Goal: Transaction & Acquisition: Book appointment/travel/reservation

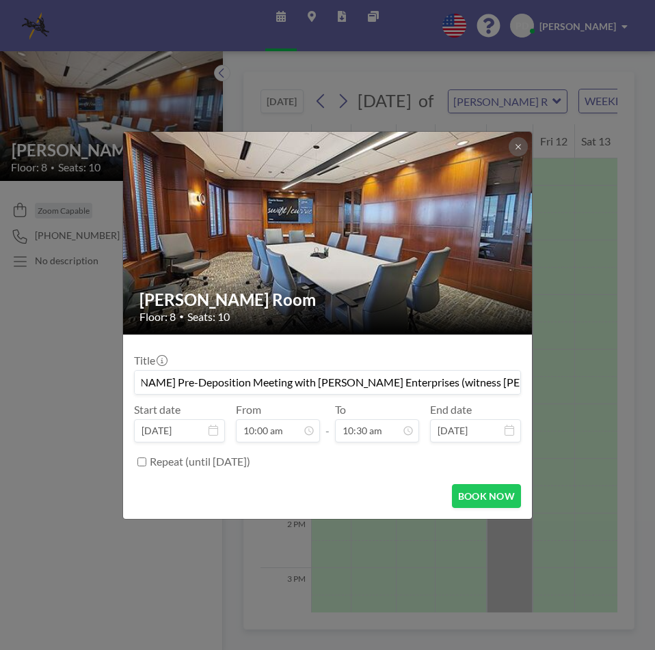
scroll to position [0, 55]
type input "[PERSON_NAME] Pre-Deposition Meeting with [PERSON_NAME] Enterprises (witness [P…"
type input "10:00 am"
type input "10:30 am"
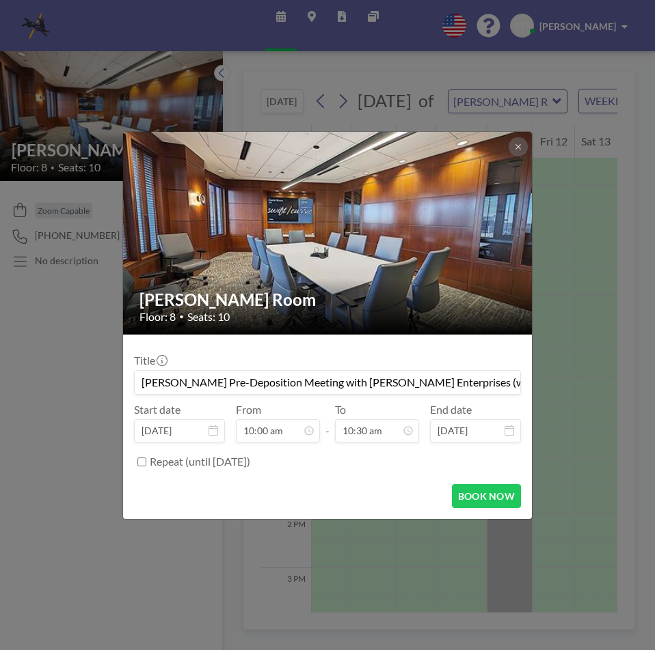
scroll to position [510, 0]
click at [385, 382] on input "[PERSON_NAME] Pre-Deposition Meeting with [PERSON_NAME] Enterprises (witness [P…" at bounding box center [327, 382] width 385 height 23
click at [250, 271] on img at bounding box center [328, 233] width 410 height 308
click at [191, 309] on h2 "[PERSON_NAME] Room" at bounding box center [327, 300] width 377 height 20
click at [474, 497] on button "BOOK NOW" at bounding box center [486, 496] width 69 height 24
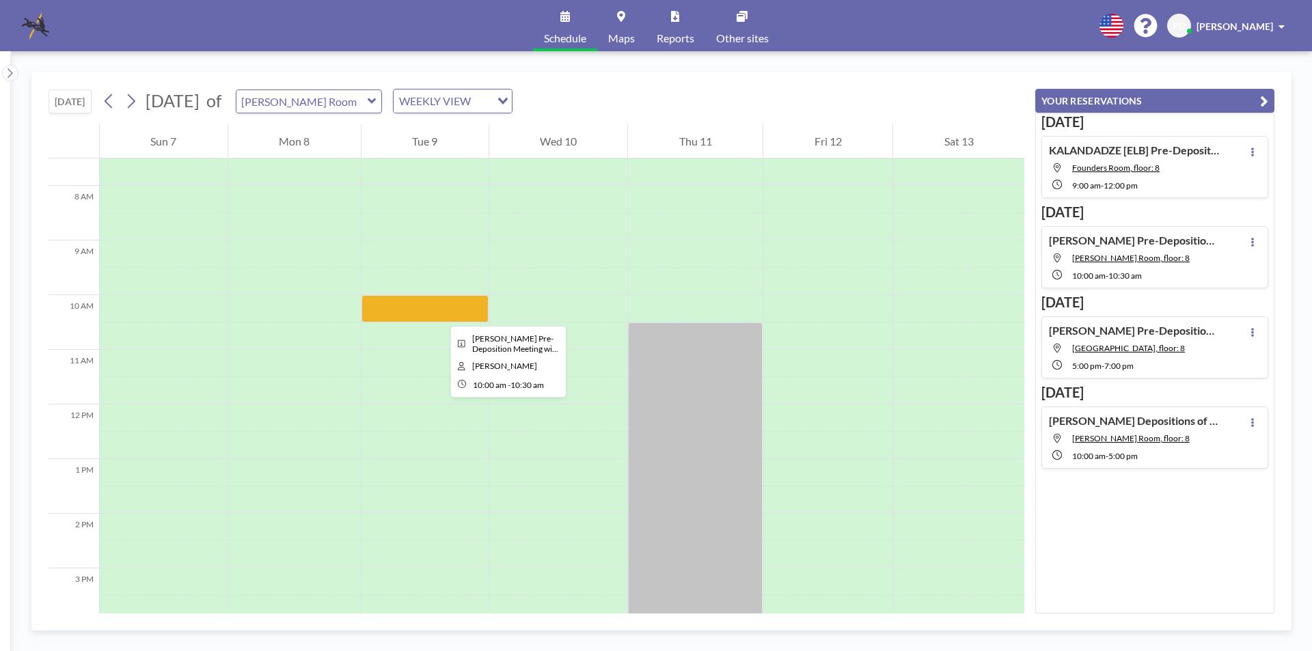
click at [439, 314] on div at bounding box center [424, 308] width 127 height 27
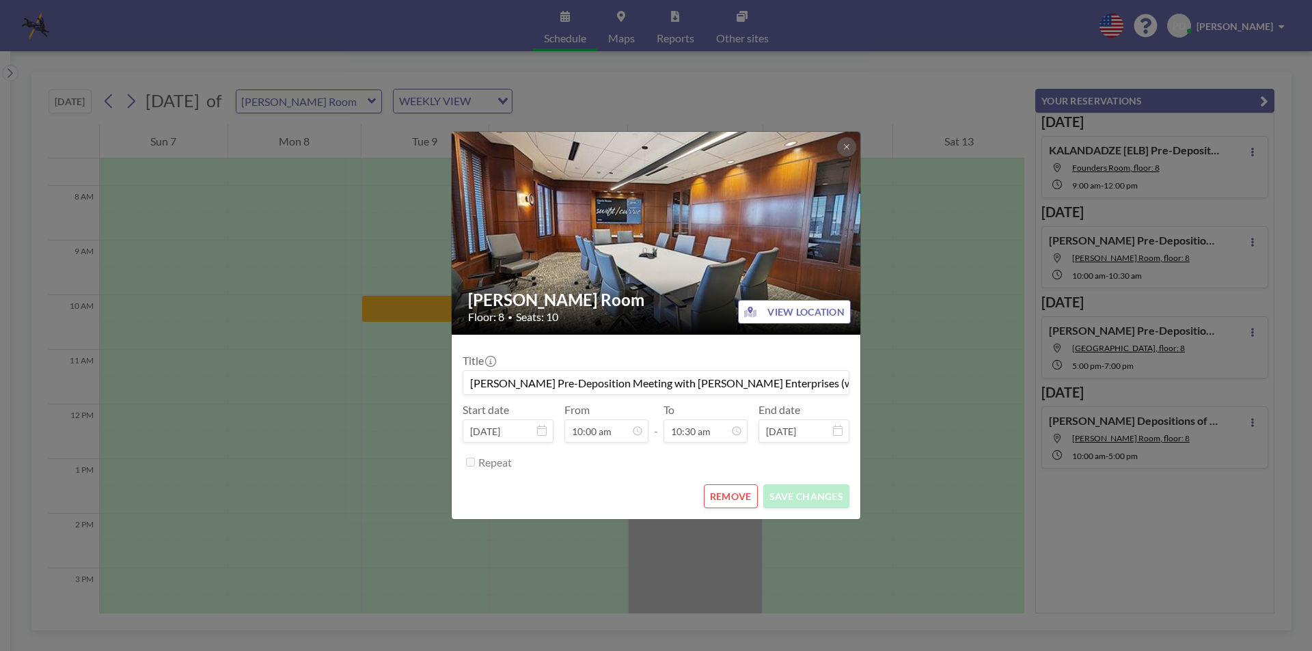
click at [654, 317] on button "VIEW LOCATION" at bounding box center [794, 312] width 113 height 24
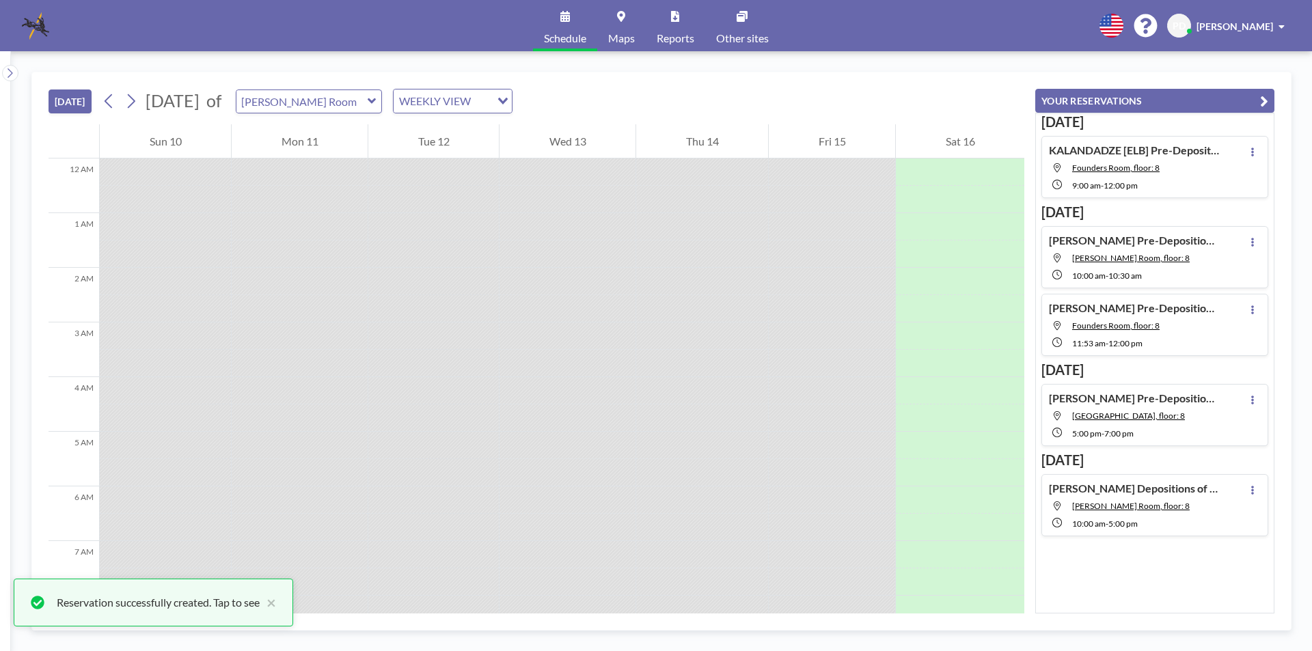
scroll to position [601, 0]
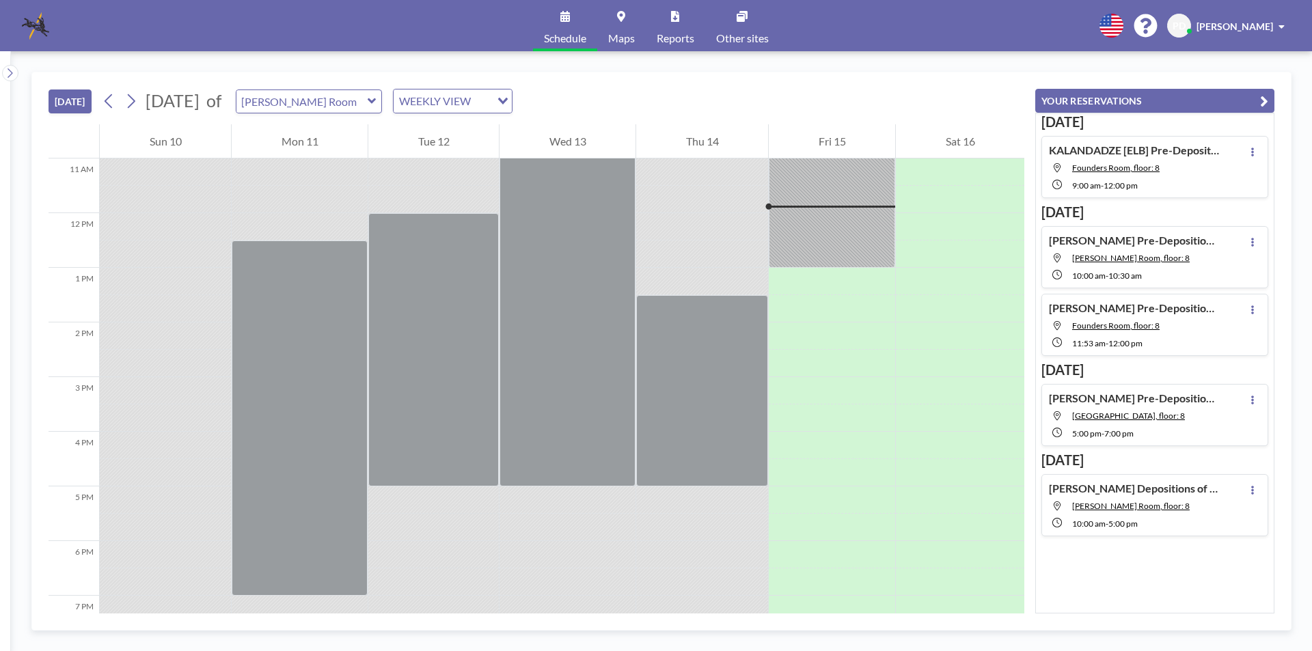
click at [1147, 152] on h4 "KALANDADZE [ELB] Pre-Deposition Meeting with [PERSON_NAME] (booked by [PERSON_N…" at bounding box center [1134, 150] width 171 height 14
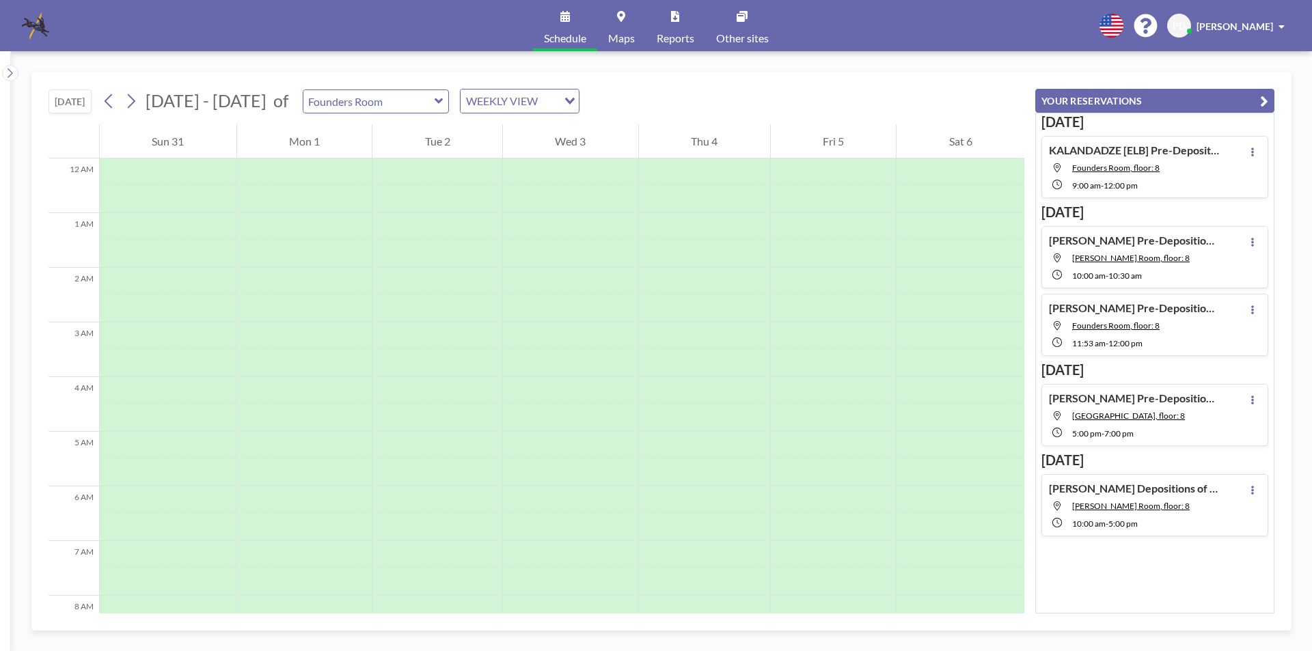
scroll to position [465, 0]
click at [1114, 236] on h4 "[PERSON_NAME] Pre-Deposition Meeting with [PERSON_NAME] Enterprises (witness [P…" at bounding box center [1134, 241] width 171 height 14
type input "[PERSON_NAME] Room"
click at [1250, 242] on icon at bounding box center [1252, 242] width 5 height 9
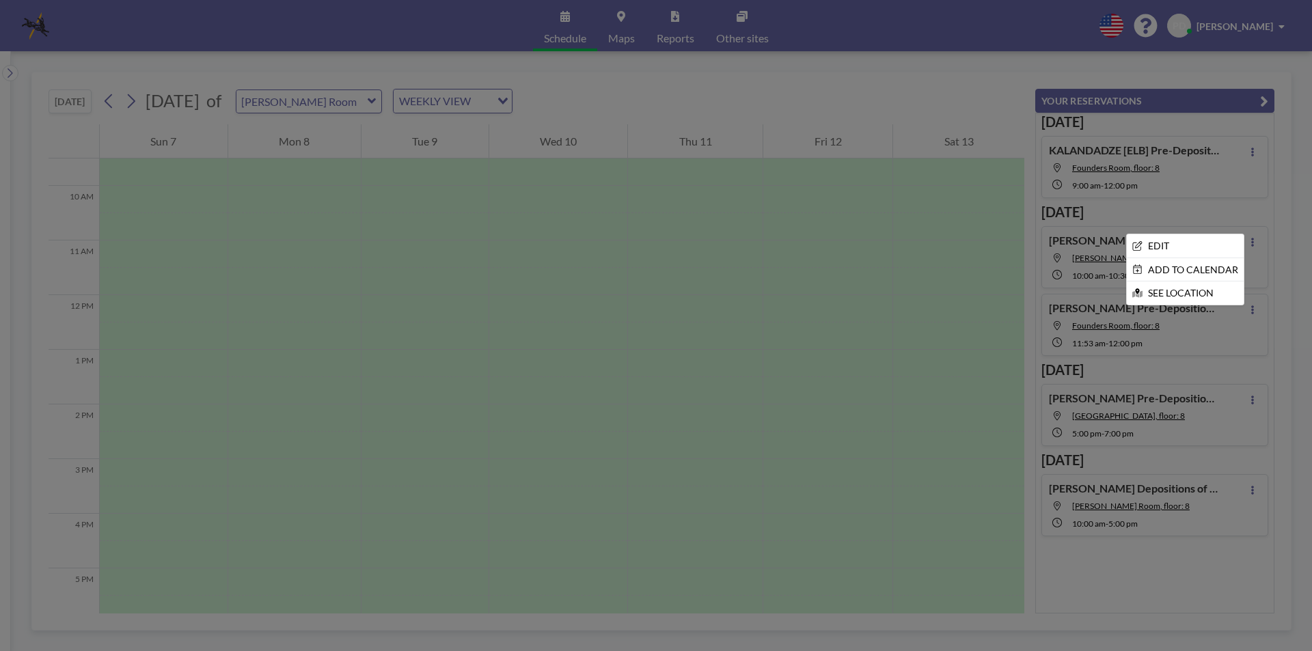
click at [1090, 237] on div at bounding box center [656, 325] width 1312 height 651
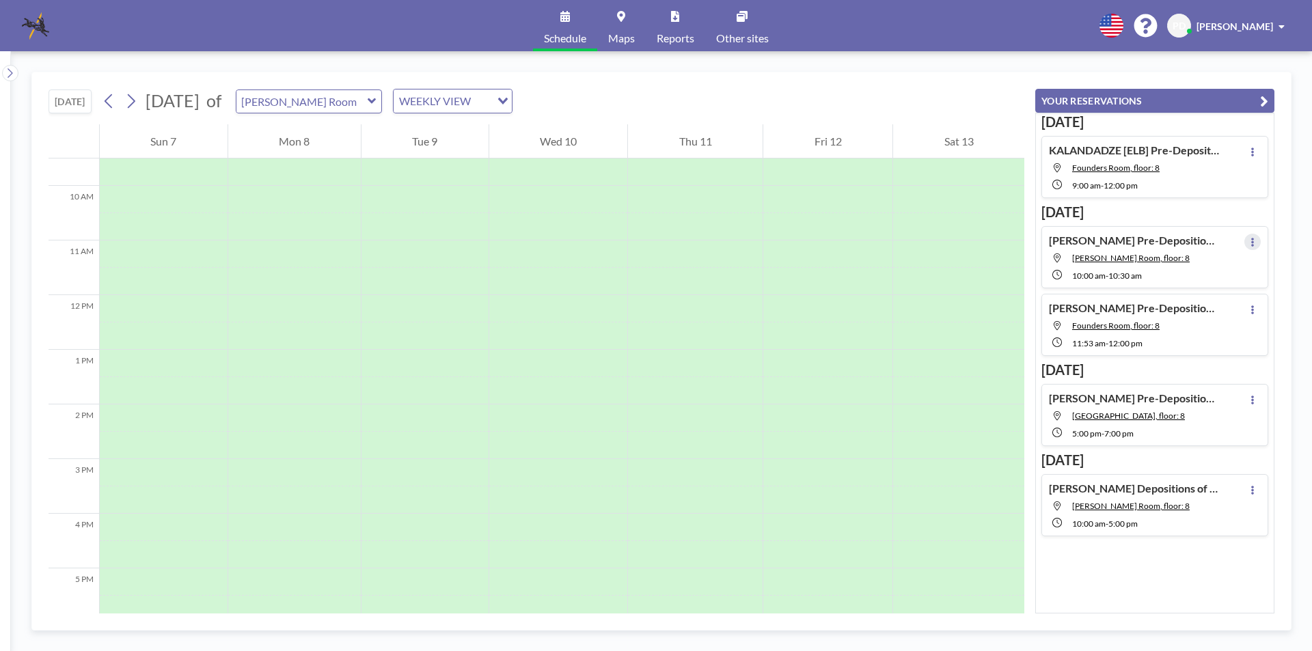
click at [1244, 241] on button at bounding box center [1252, 242] width 16 height 16
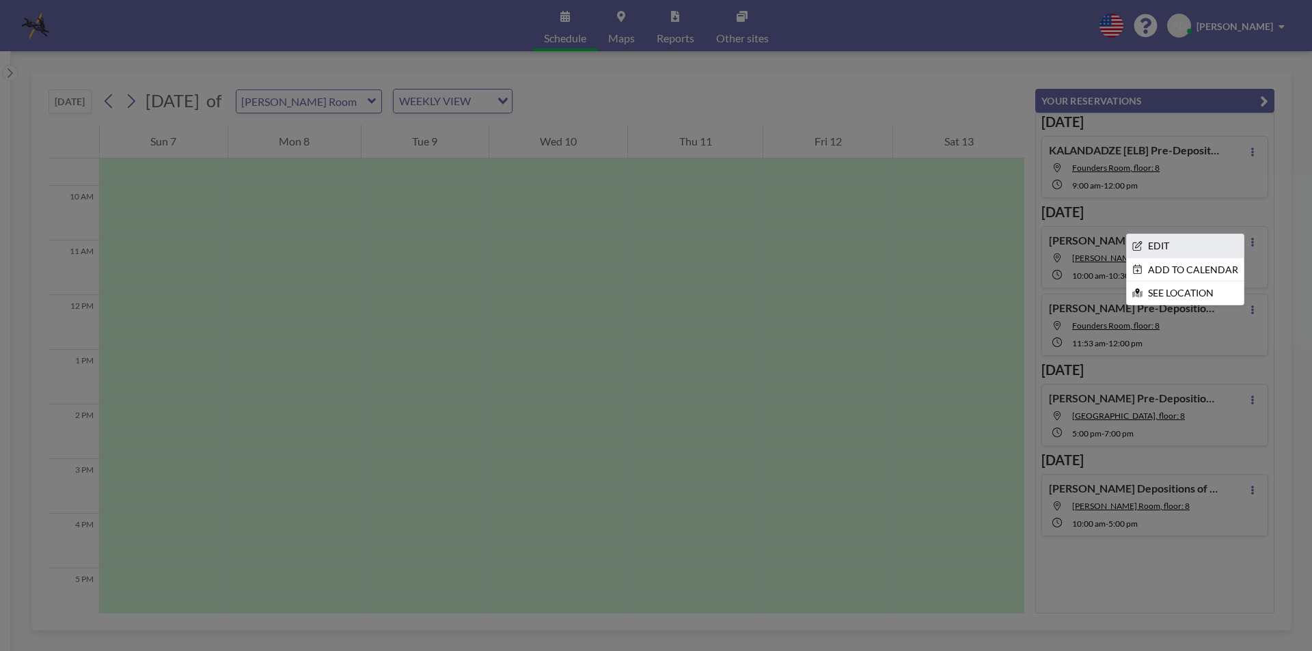
click at [1144, 243] on li "EDIT" at bounding box center [1185, 245] width 117 height 23
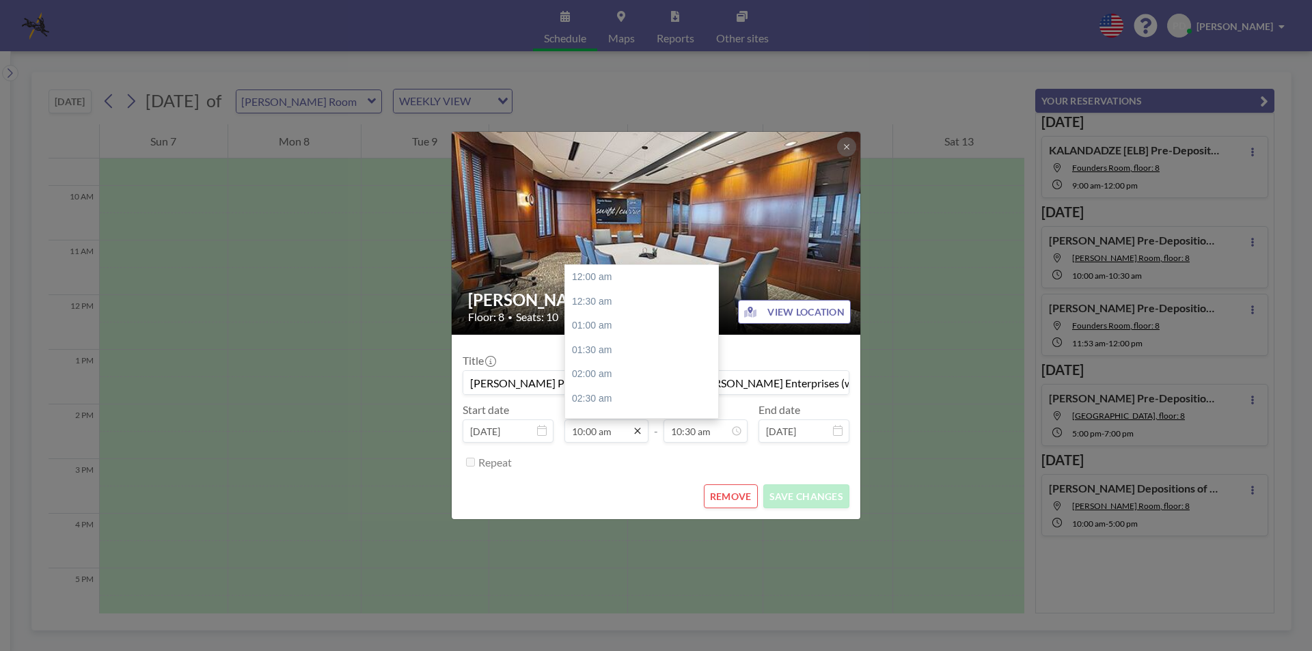
scroll to position [486, 0]
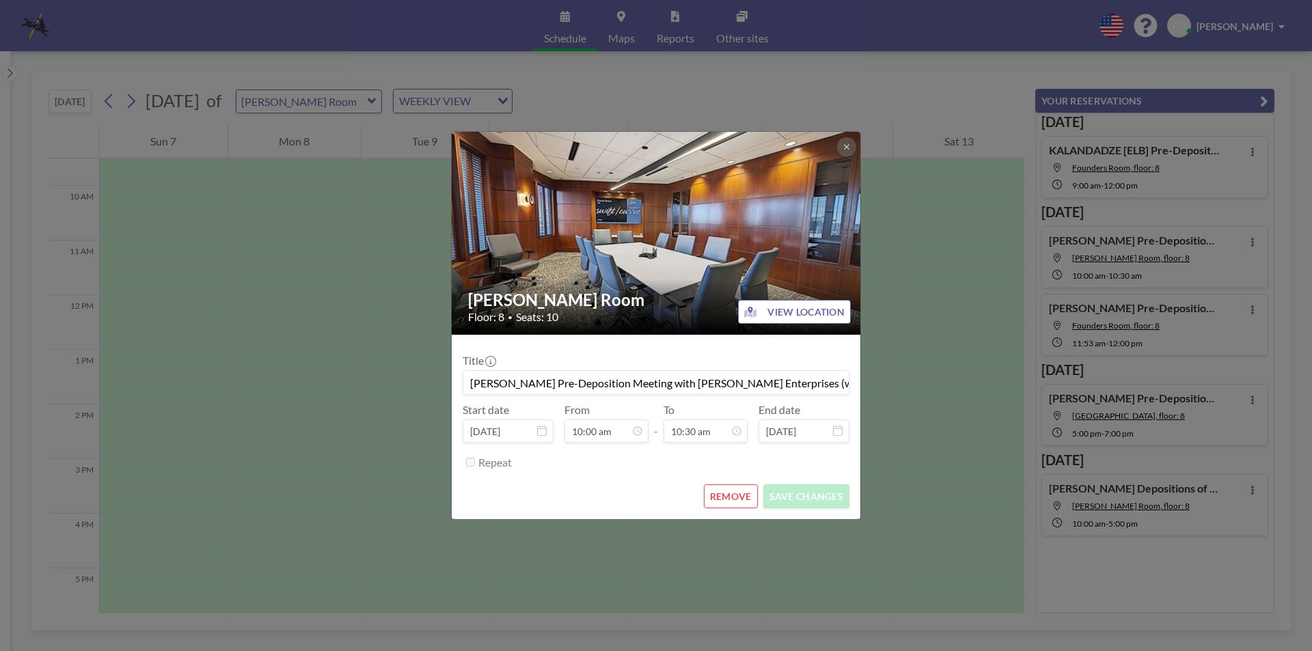
click at [732, 495] on button "REMOVE" at bounding box center [731, 496] width 54 height 24
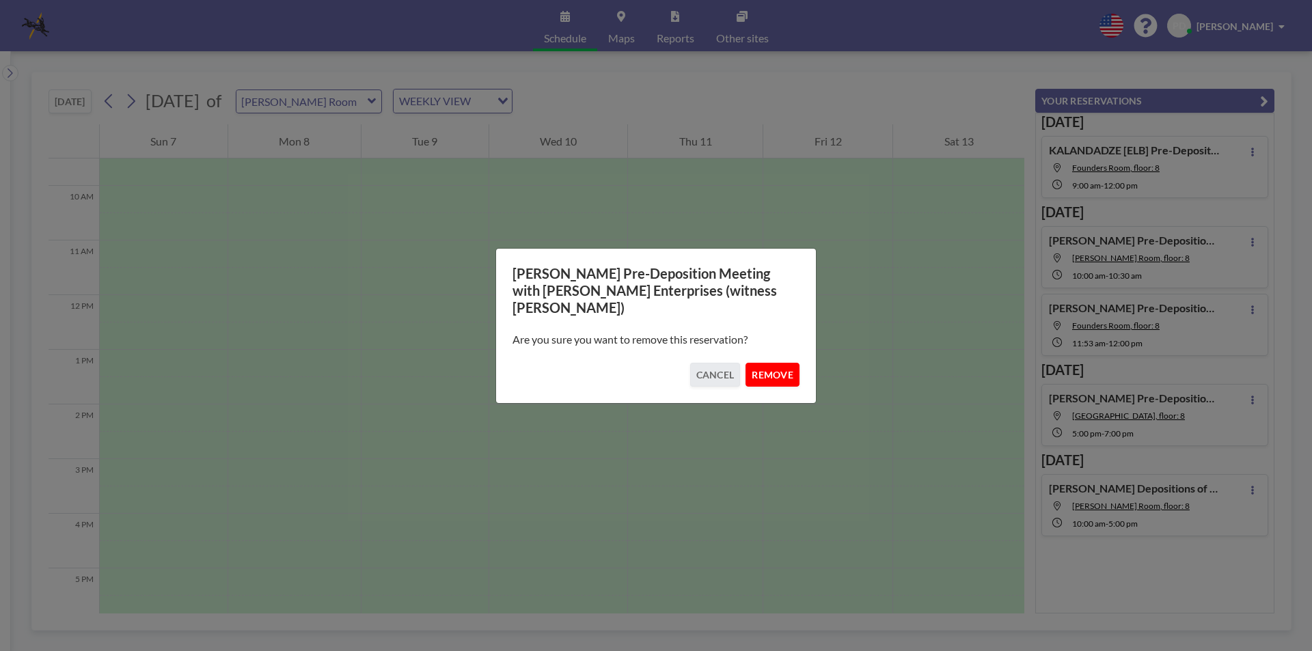
click at [762, 368] on button "REMOVE" at bounding box center [772, 375] width 54 height 24
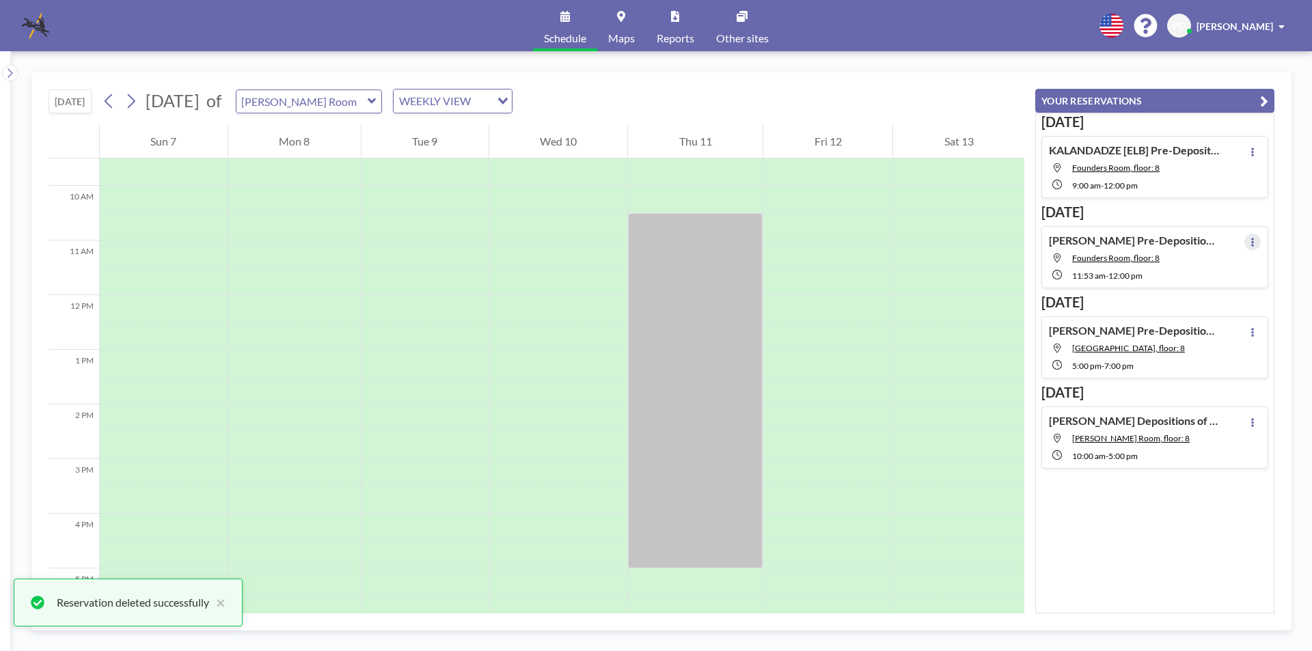
click at [1244, 243] on button at bounding box center [1252, 242] width 16 height 16
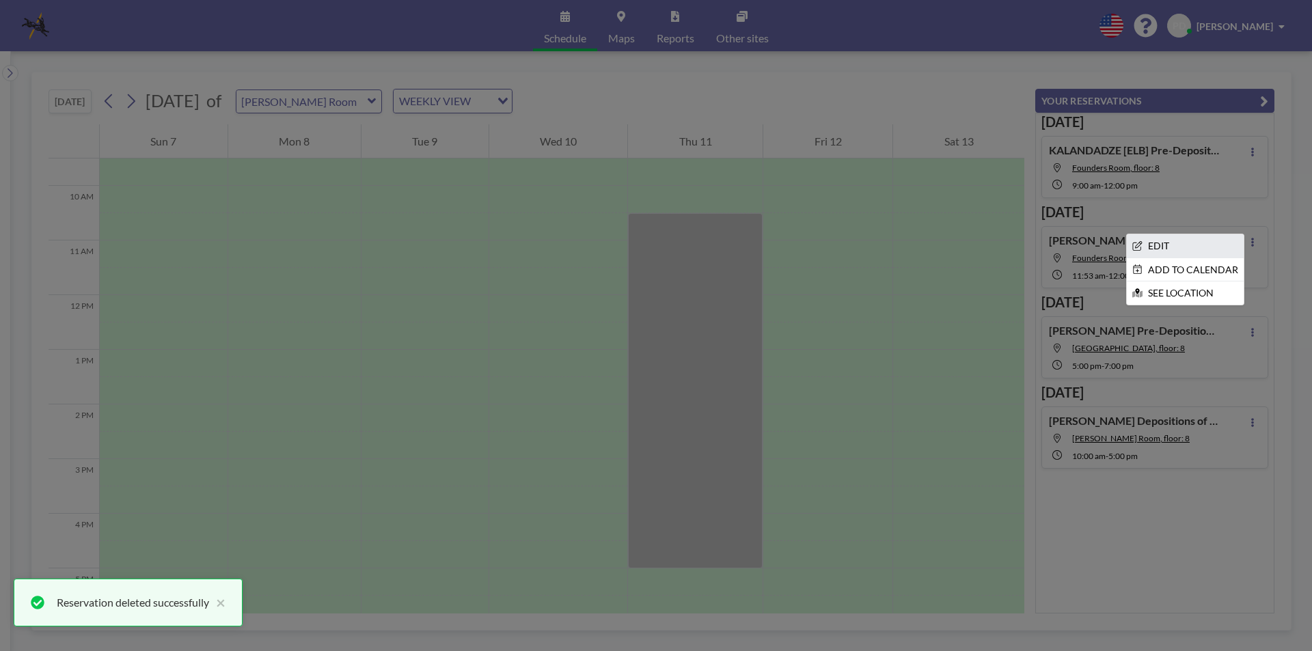
click at [1158, 251] on li "EDIT" at bounding box center [1185, 245] width 117 height 23
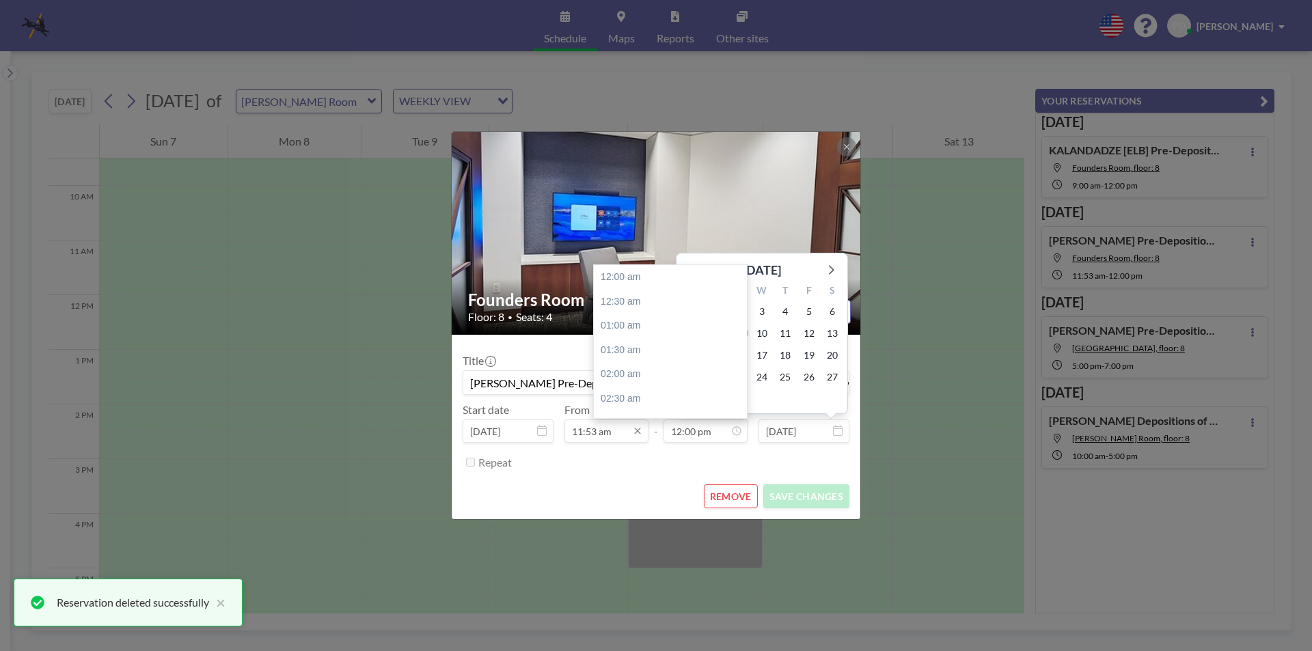
scroll to position [583, 0]
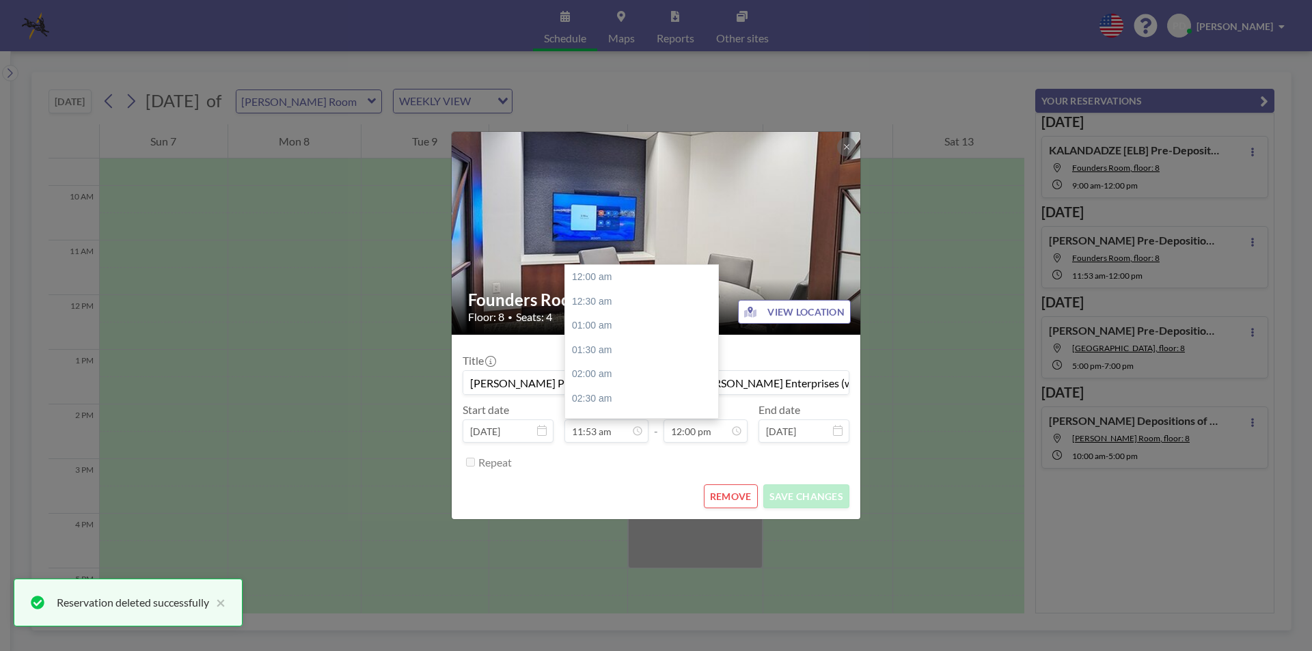
drag, startPoint x: 624, startPoint y: 438, endPoint x: 558, endPoint y: 431, distance: 65.9
click at [558, 431] on div "Start date Sep 9, 2025 From 11:53 am 12:00 am 12:30 am 01:00 am 01:30 am 02:00 …" at bounding box center [656, 423] width 387 height 40
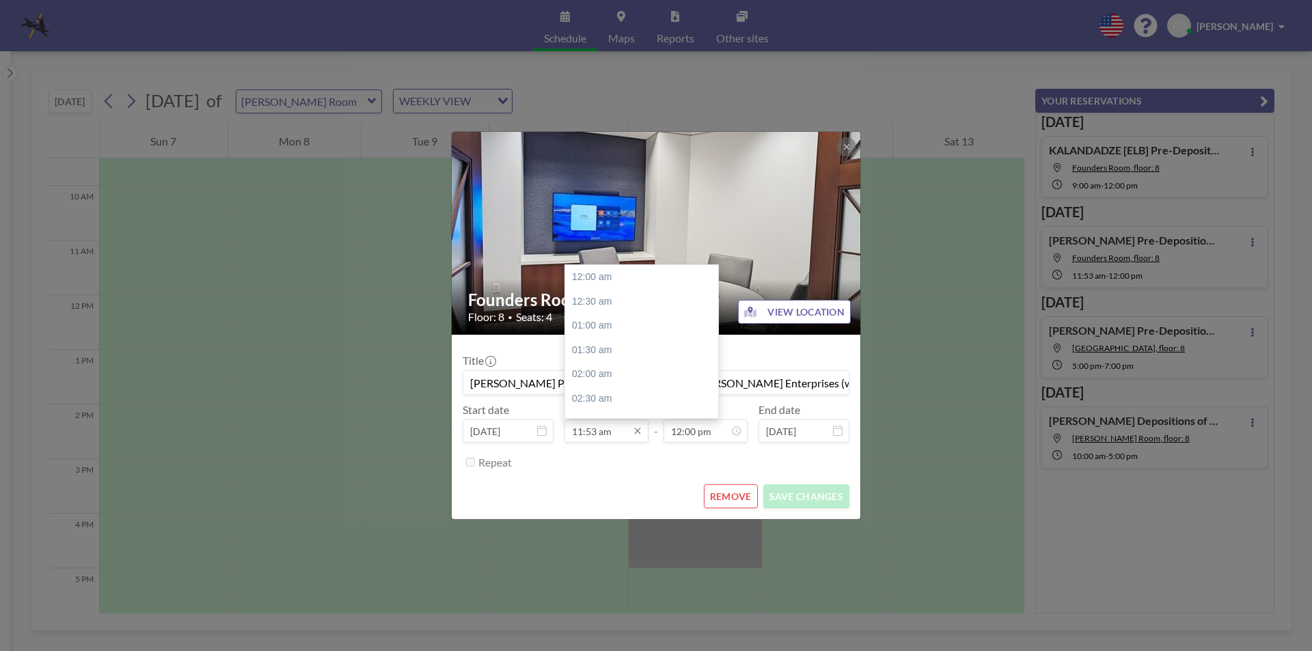
click at [617, 430] on input "11:53 am" at bounding box center [606, 430] width 84 height 23
click at [598, 303] on div "09:00 am" at bounding box center [645, 305] width 160 height 25
type input "09:00 am"
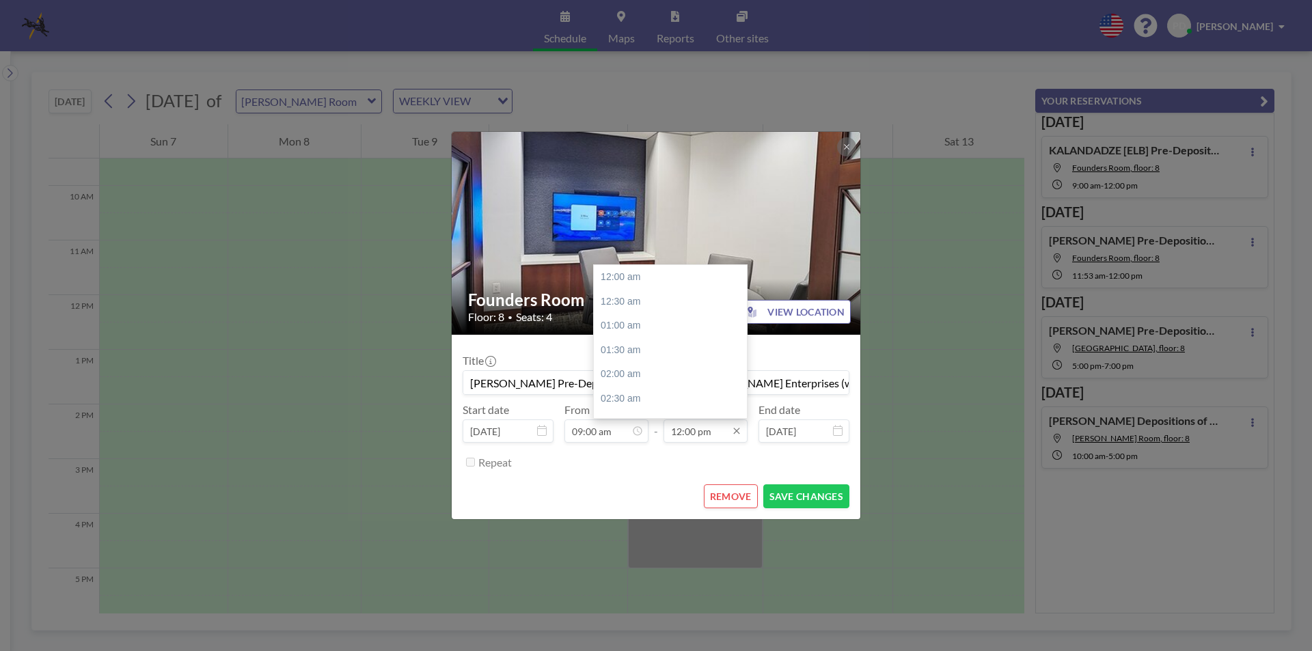
scroll to position [583, 0]
click at [699, 441] on input "12:00 pm" at bounding box center [705, 430] width 84 height 23
click at [632, 384] on div "10:00 am" at bounding box center [674, 385] width 160 height 25
type input "10:00 am"
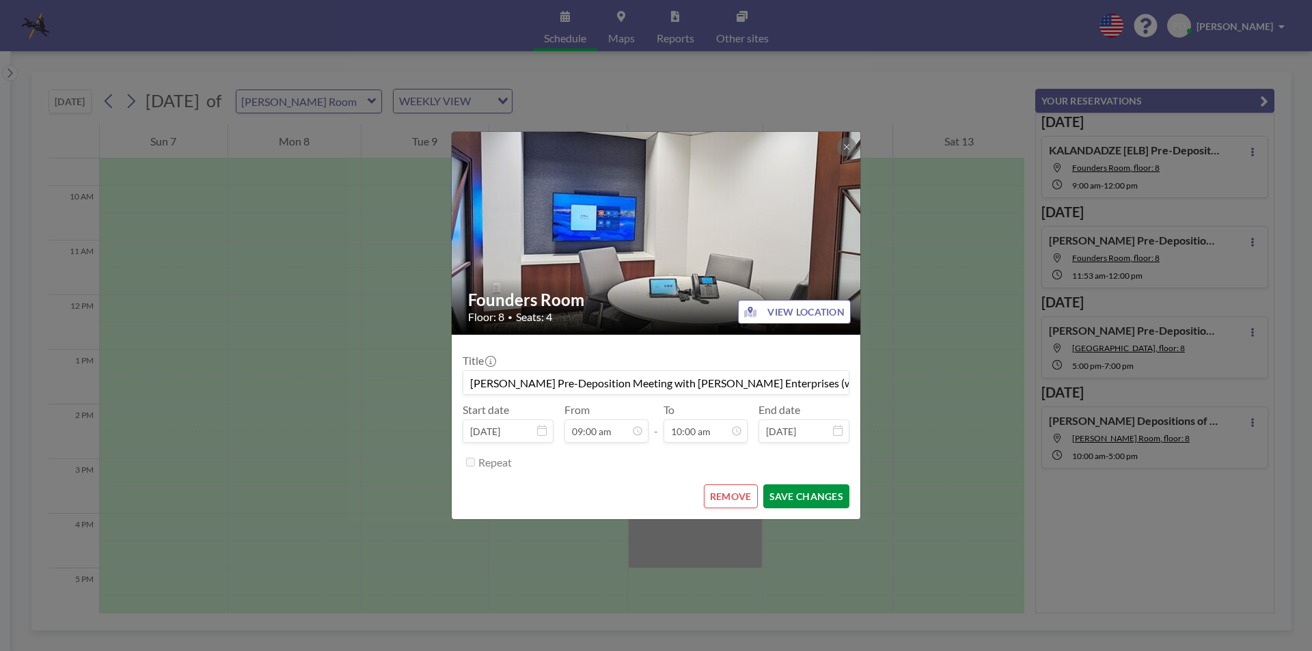
click at [802, 495] on button "SAVE CHANGES" at bounding box center [806, 496] width 86 height 24
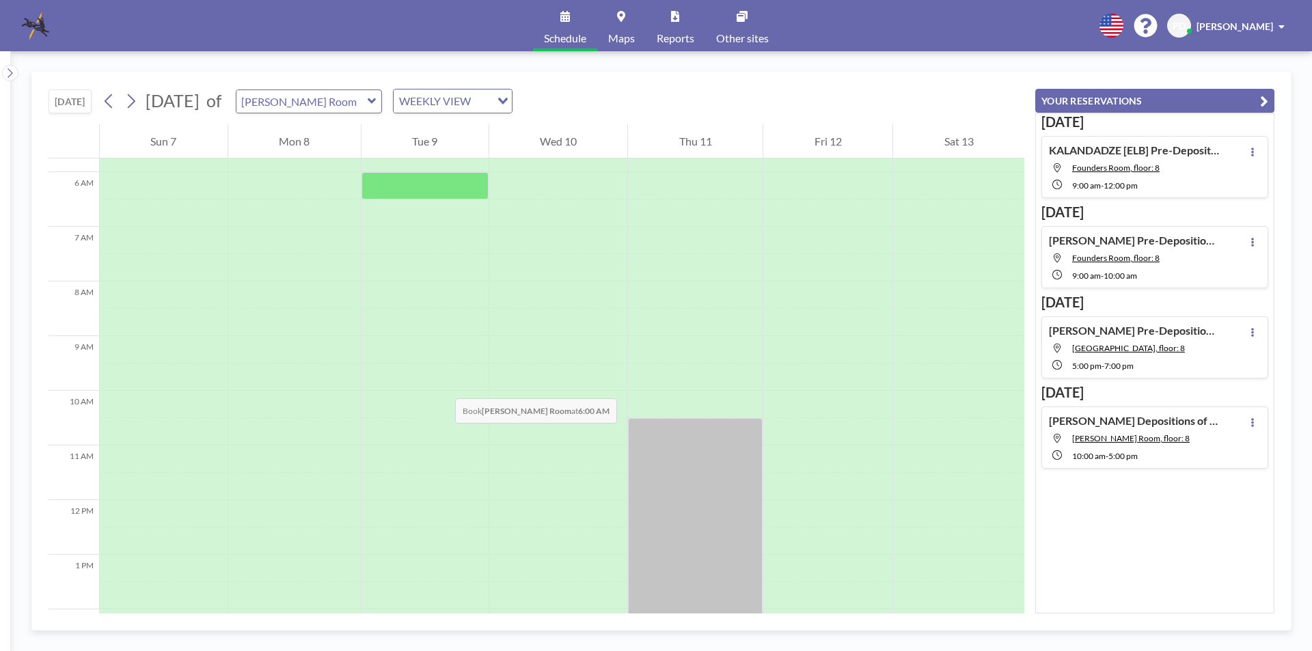
scroll to position [109, 0]
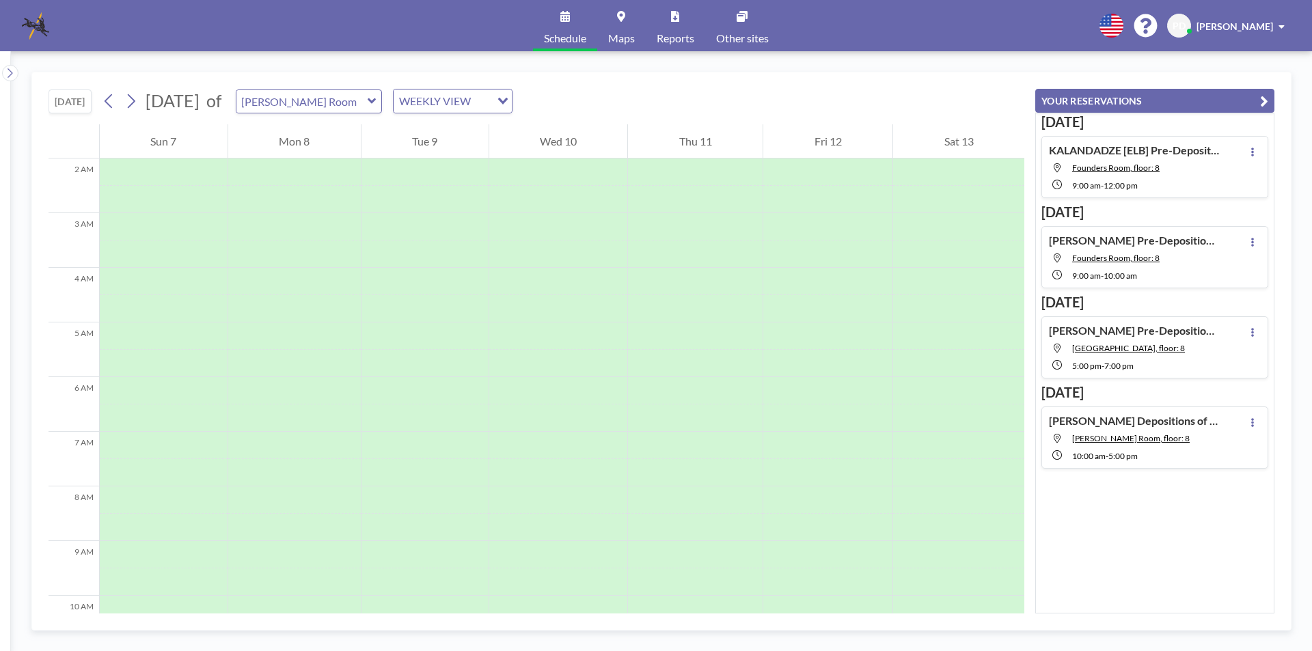
click at [376, 105] on icon at bounding box center [372, 101] width 9 height 14
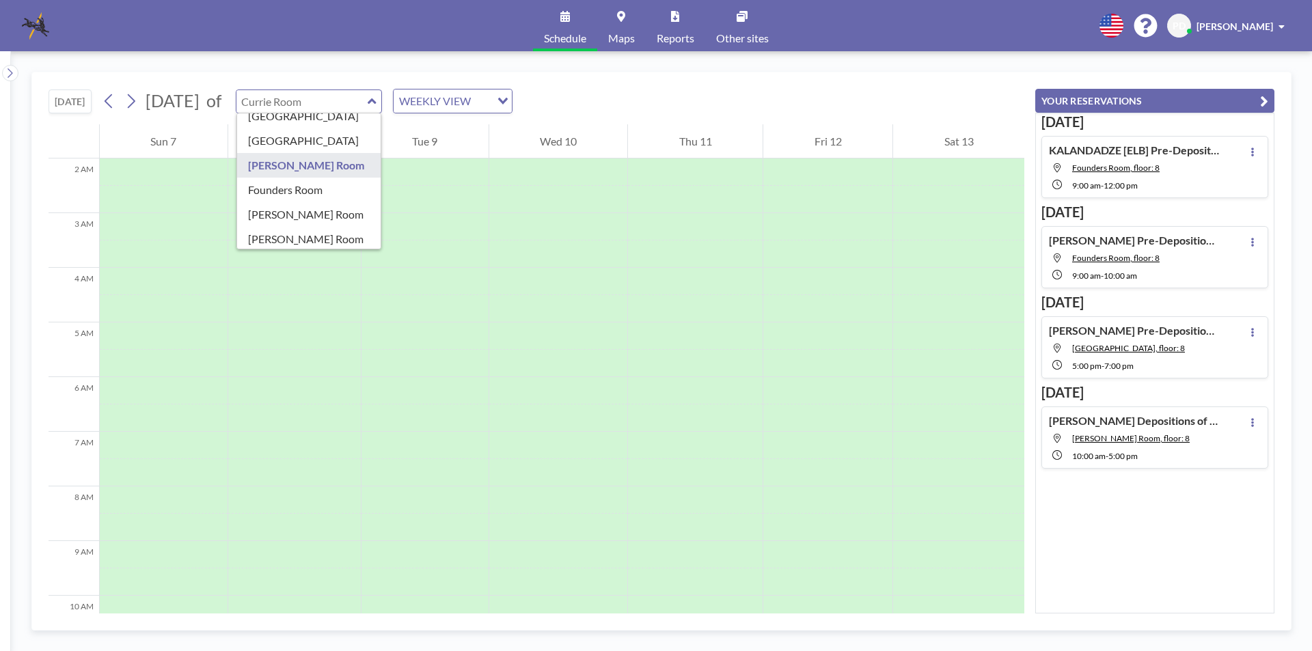
scroll to position [83, 0]
type input "Founders Room"
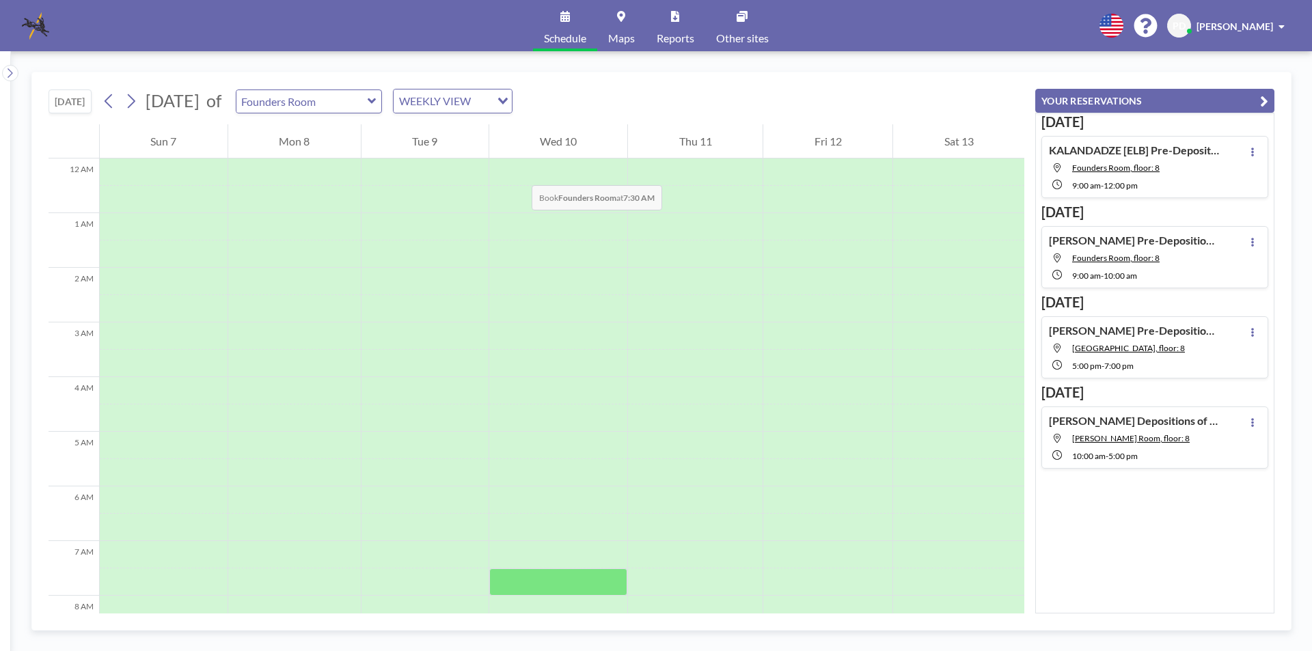
scroll to position [410, 0]
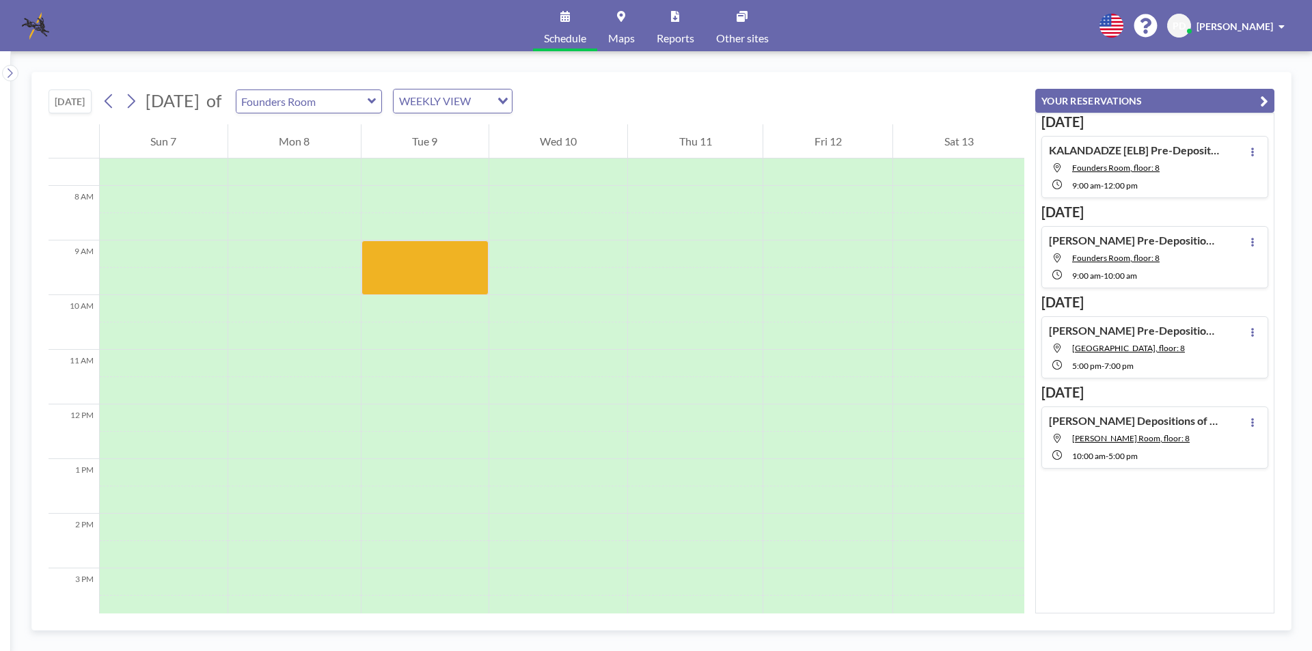
click at [376, 102] on icon at bounding box center [372, 100] width 8 height 5
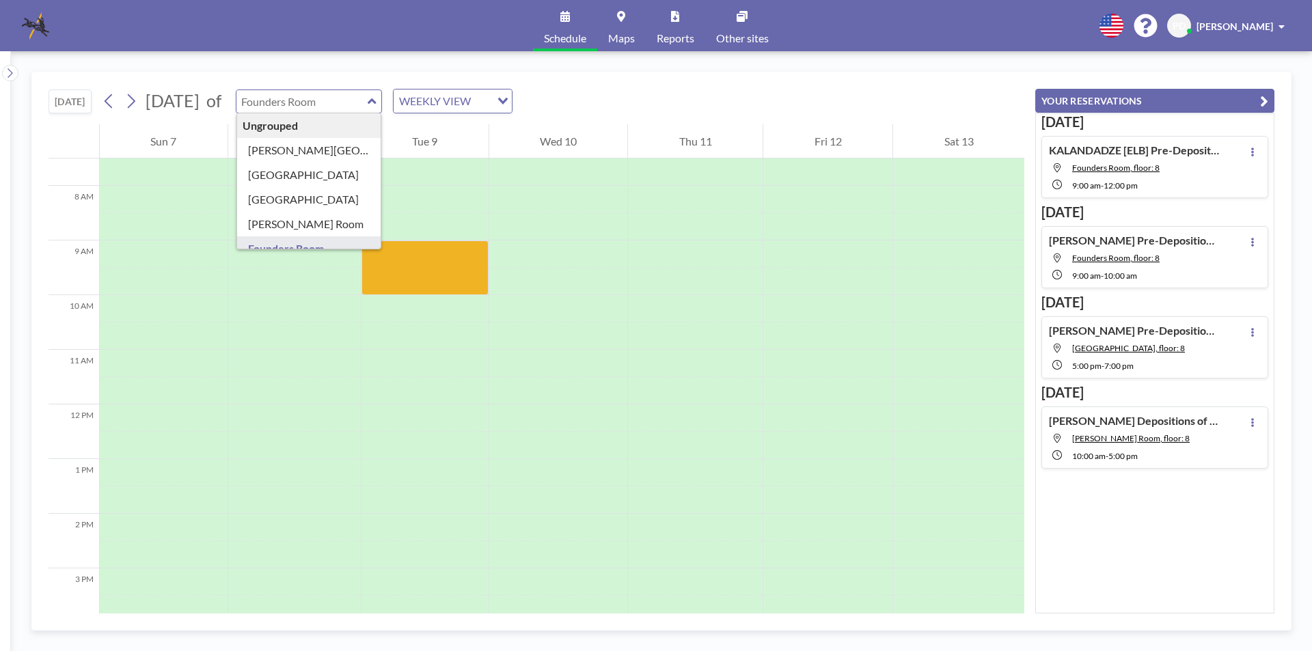
click at [619, 48] on link "Maps" at bounding box center [621, 25] width 49 height 51
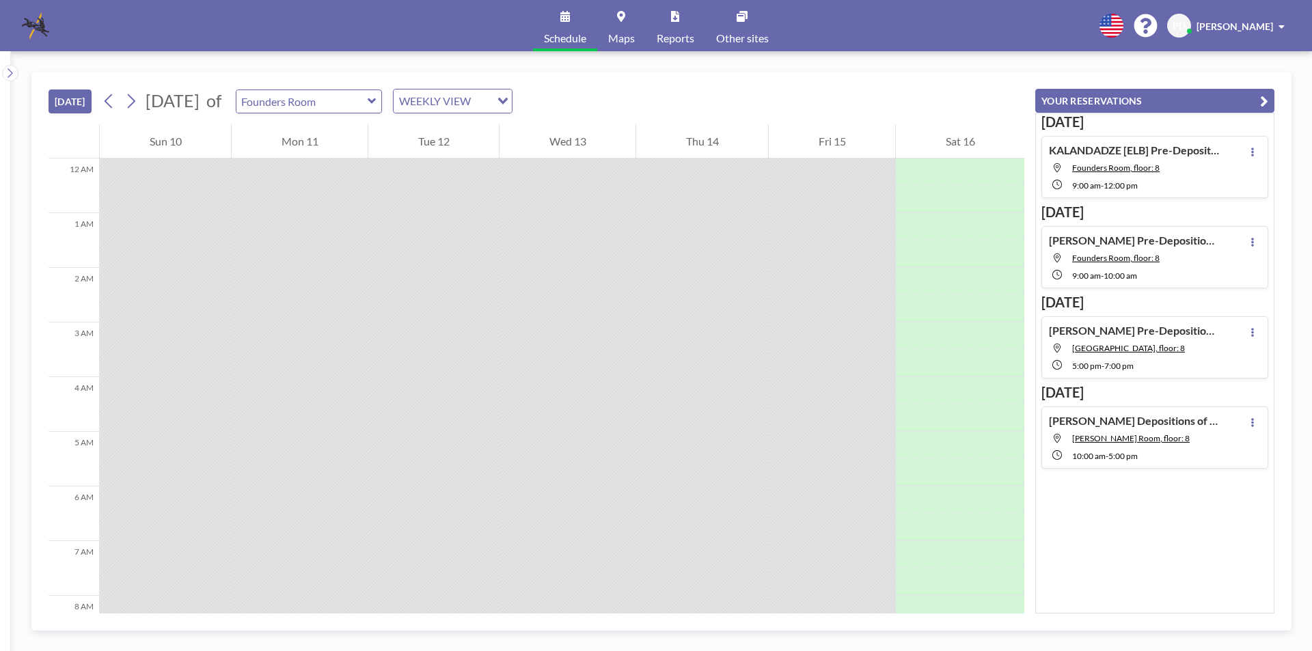
scroll to position [601, 0]
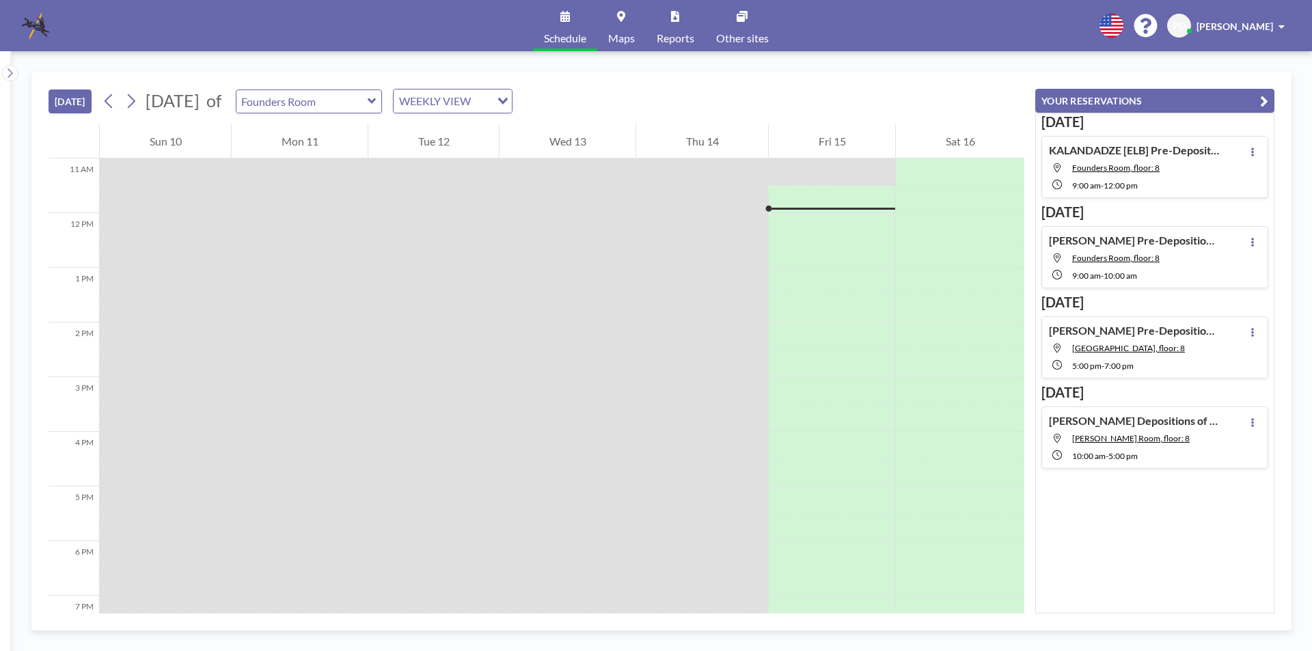
click at [610, 39] on span "Maps" at bounding box center [621, 38] width 27 height 11
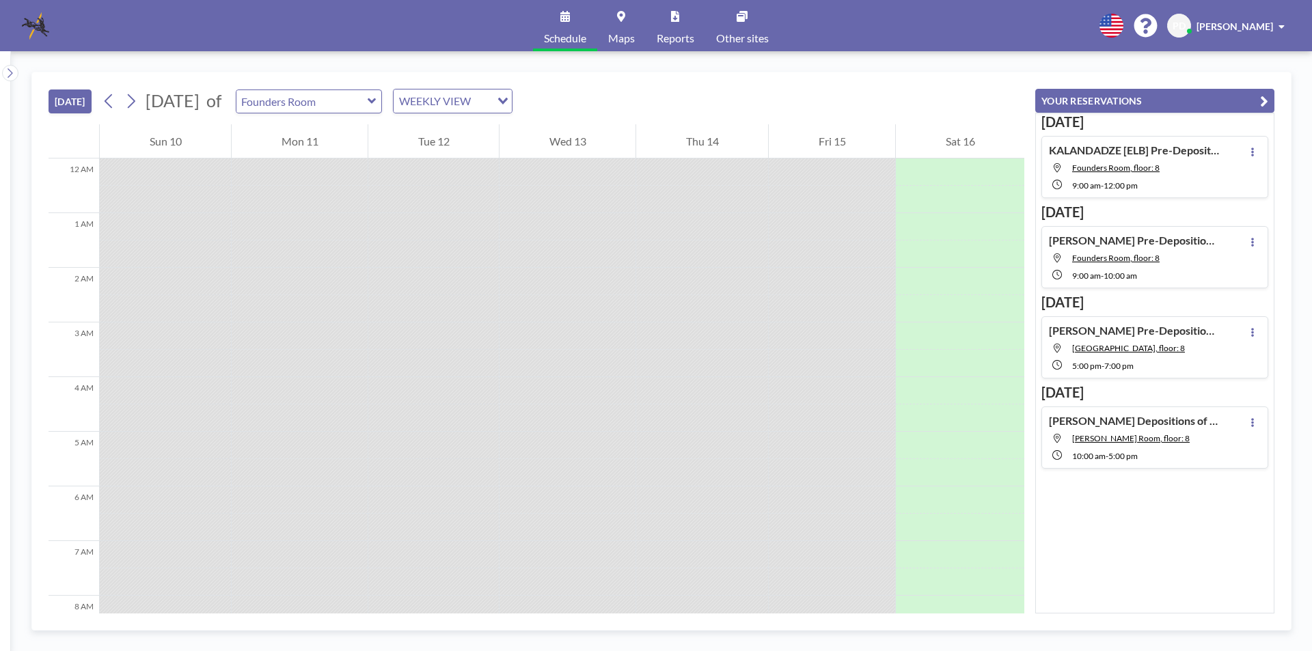
scroll to position [601, 0]
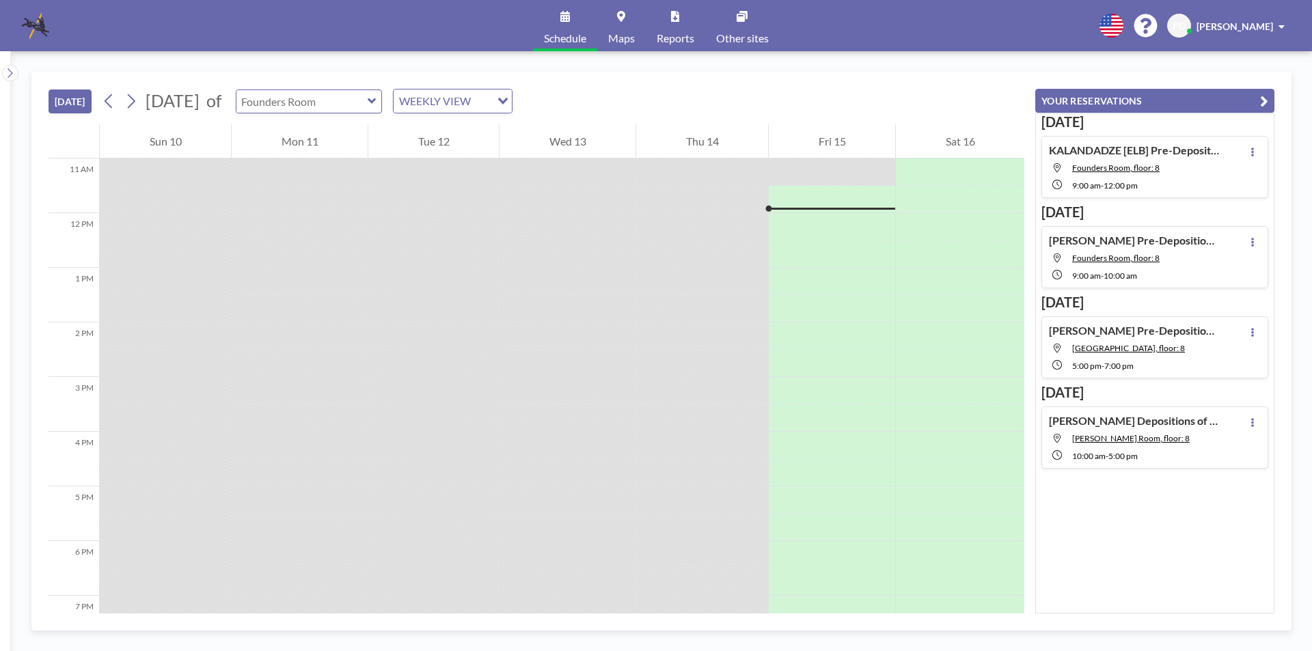
click at [368, 98] on input "text" at bounding box center [301, 101] width 131 height 23
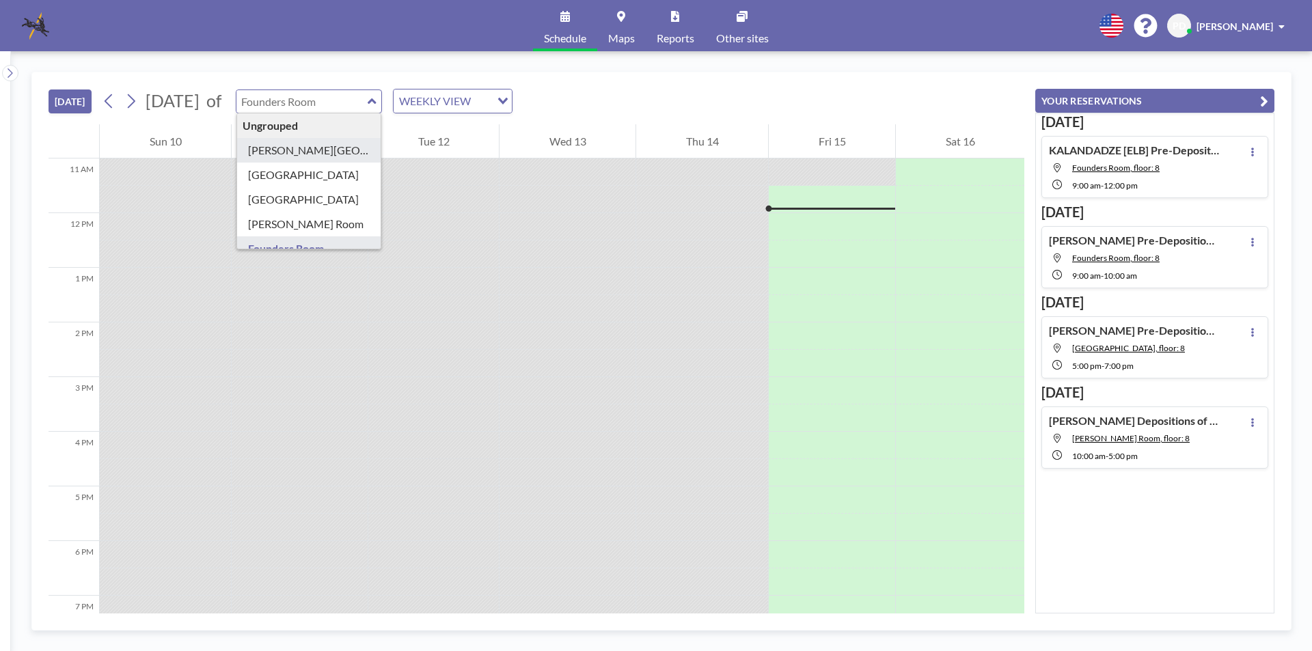
type input "Ansley Room"
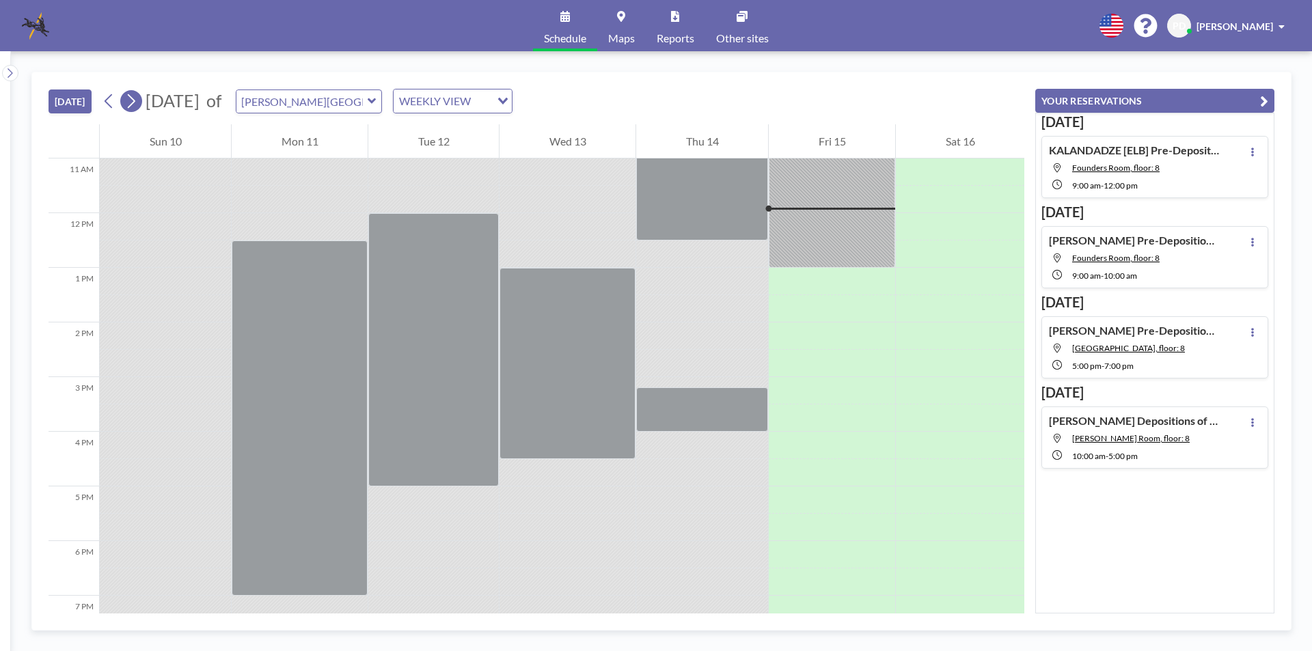
click at [135, 102] on icon at bounding box center [132, 101] width 8 height 14
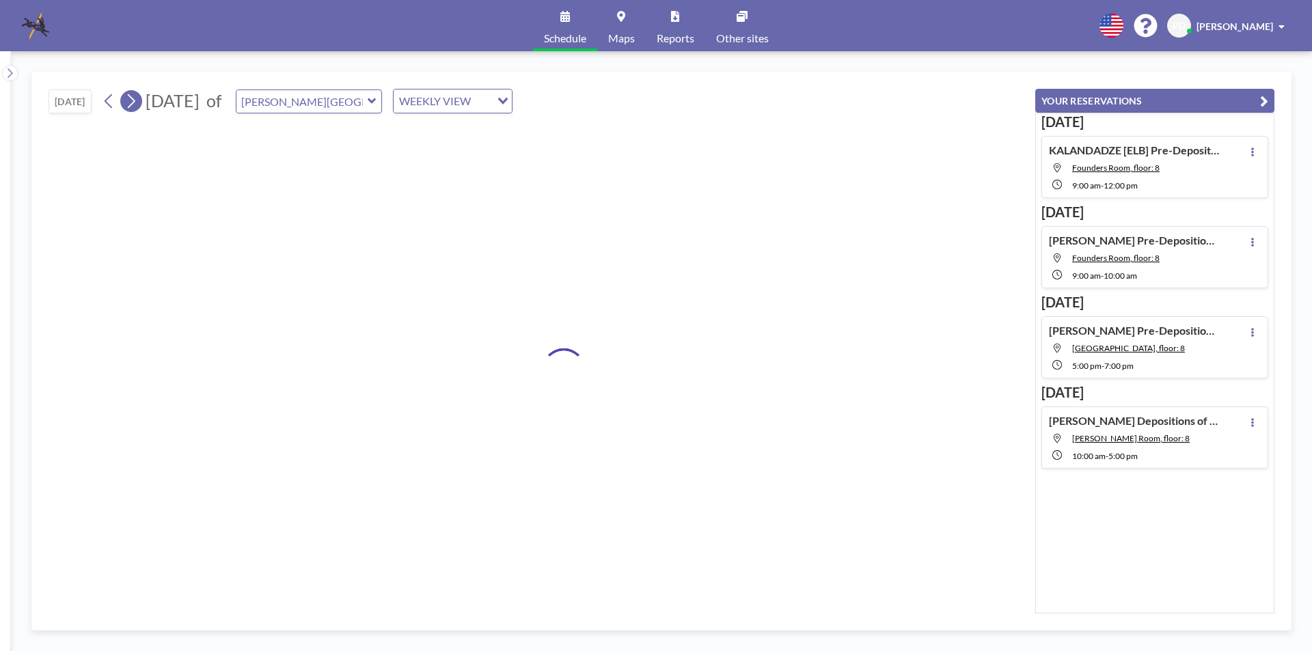
click at [135, 102] on icon at bounding box center [132, 101] width 8 height 14
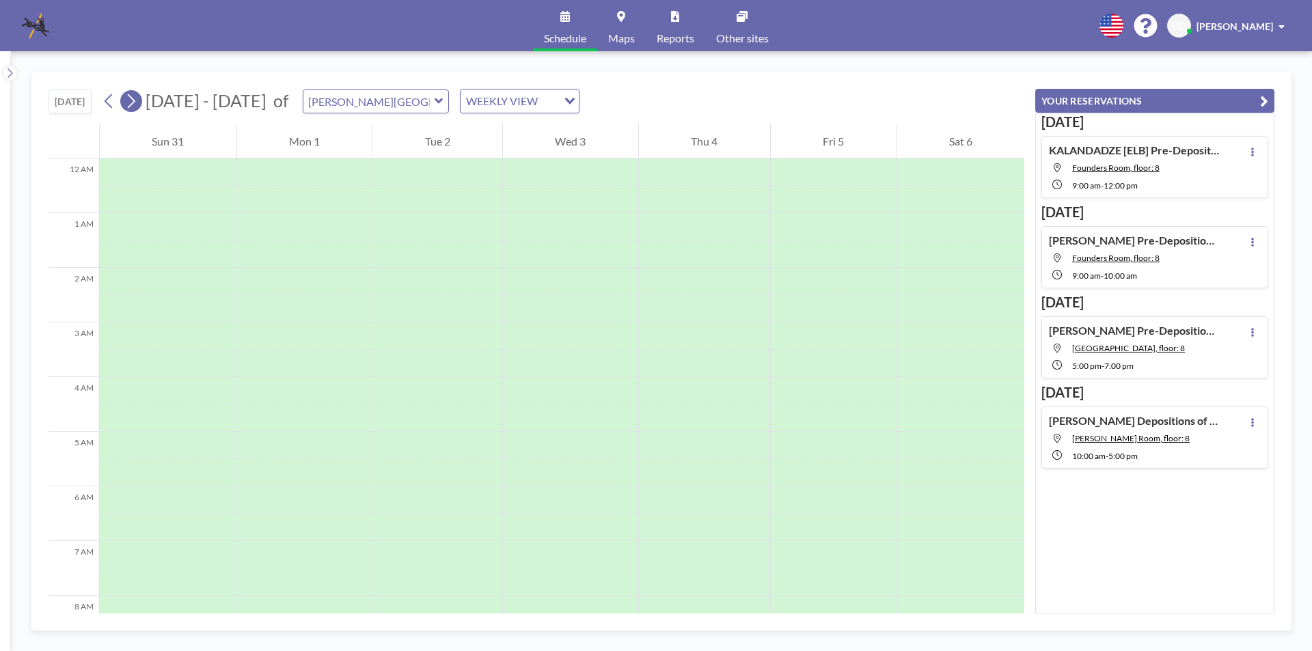
scroll to position [410, 0]
click at [135, 102] on icon at bounding box center [132, 101] width 8 height 14
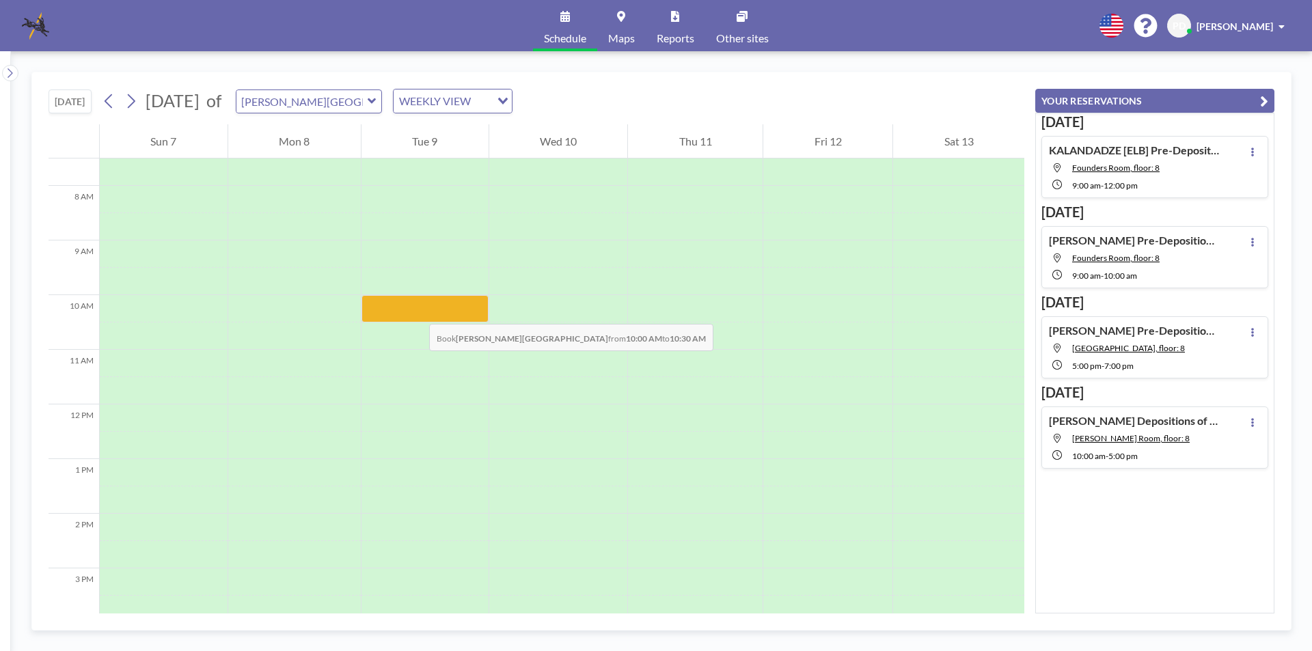
click at [415, 310] on div at bounding box center [424, 308] width 127 height 27
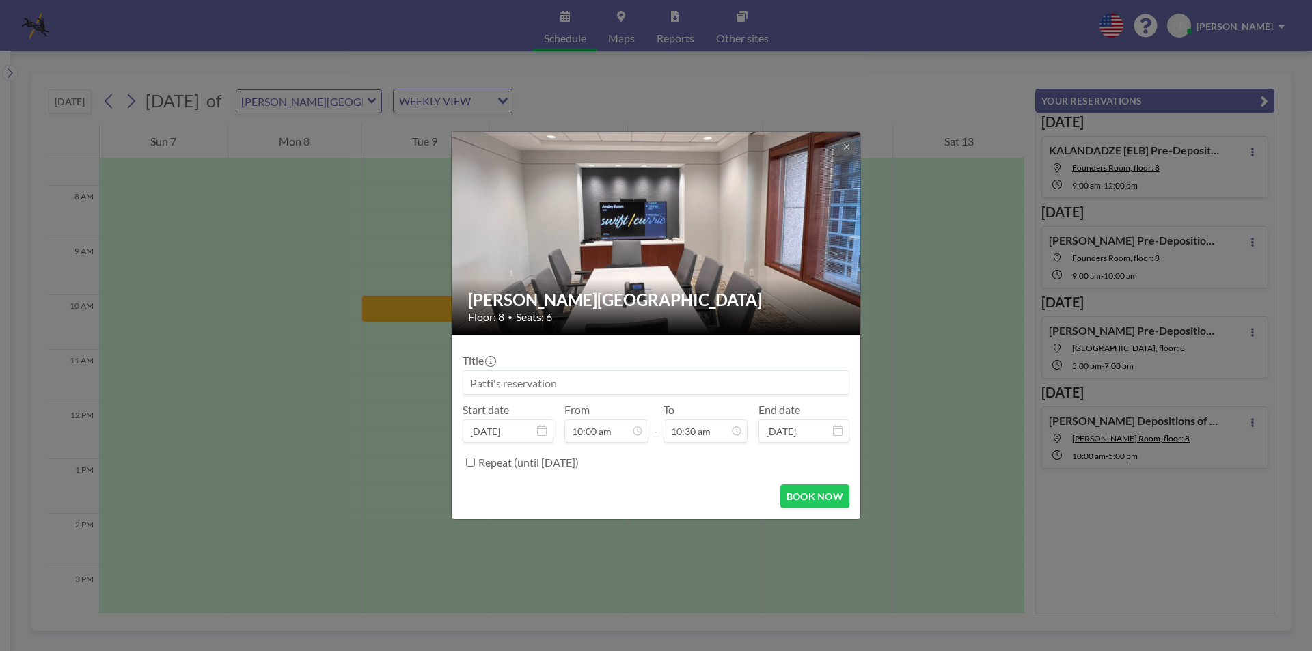
click at [519, 374] on input at bounding box center [655, 382] width 385 height 23
paste input "[PERSON_NAME] Pre-Deposition Meeting with [PERSON_NAME] Enterprises (witness [P…"
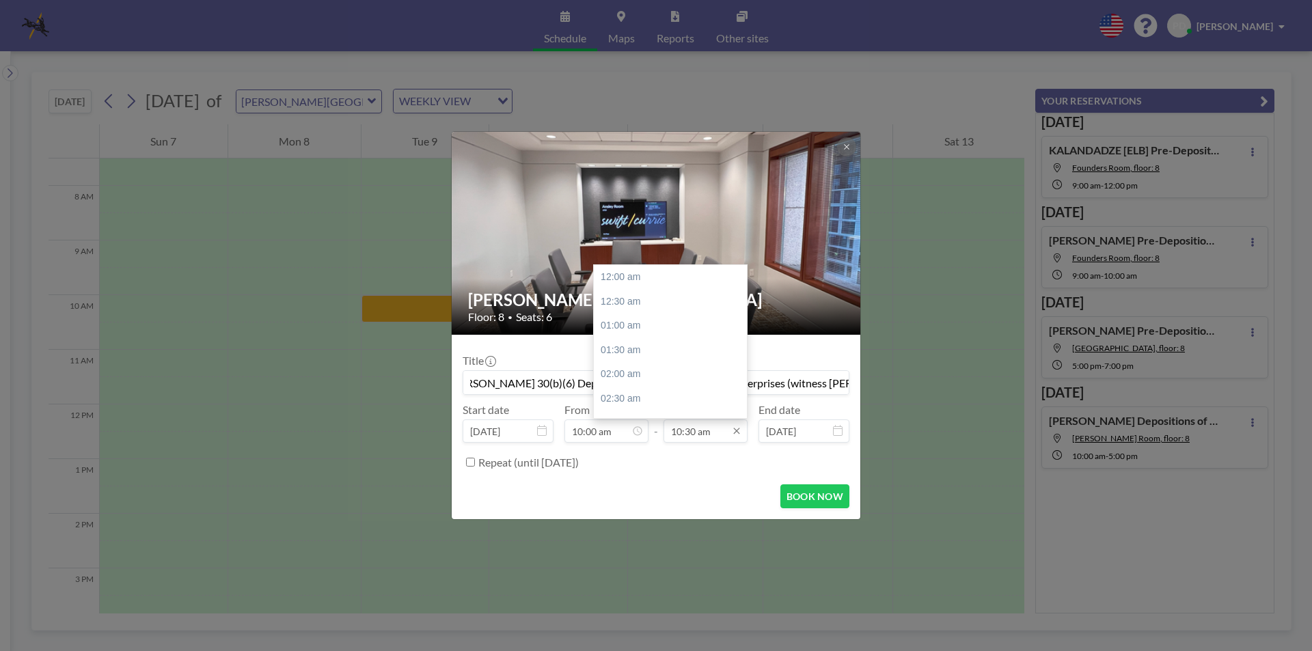
scroll to position [510, 0]
type input "BROWN, J. 30(b)(6) Deposition of JC Williams Enterprises (witness James Willila…"
click at [711, 436] on input "10:30 am" at bounding box center [705, 430] width 84 height 23
click at [622, 353] on div "12:00 pm" at bounding box center [674, 350] width 160 height 25
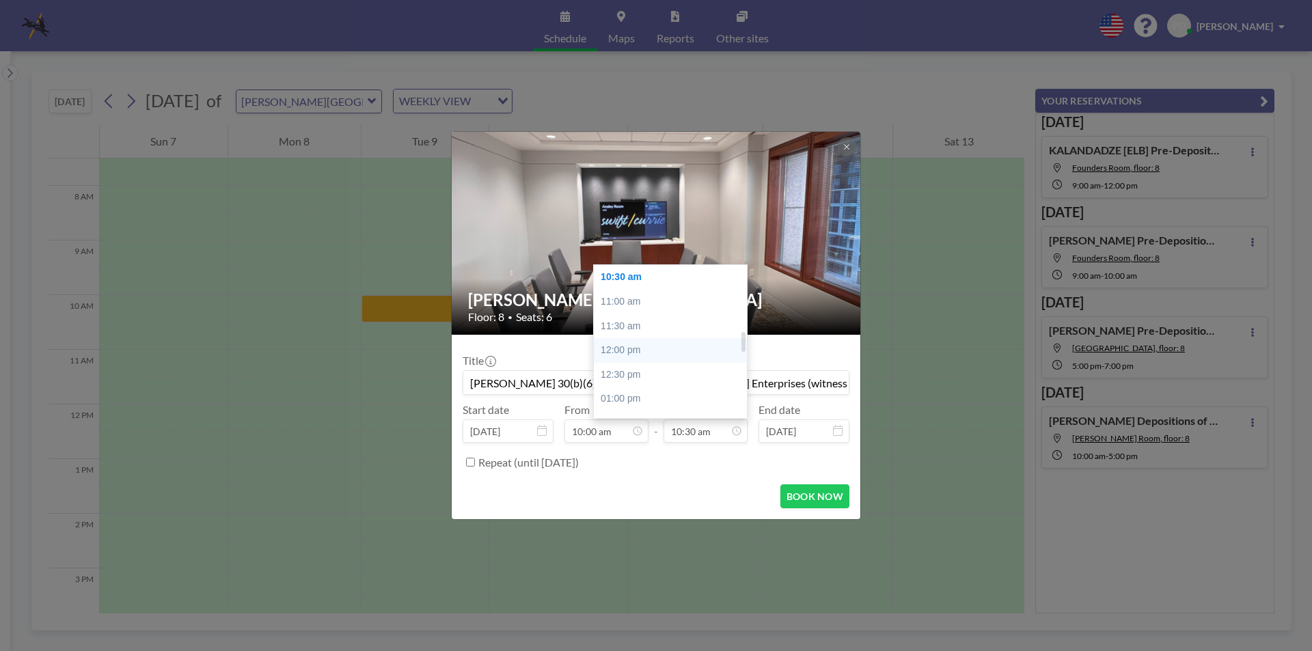
type input "12:00 pm"
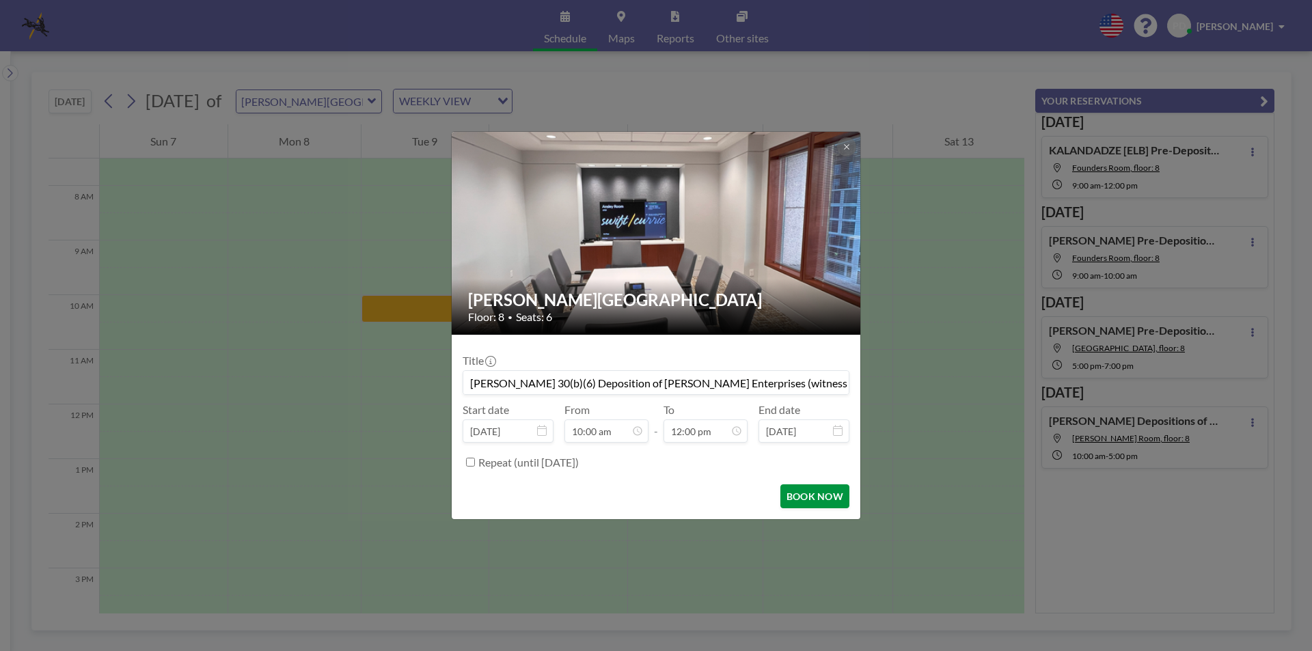
click at [807, 500] on button "BOOK NOW" at bounding box center [814, 496] width 69 height 24
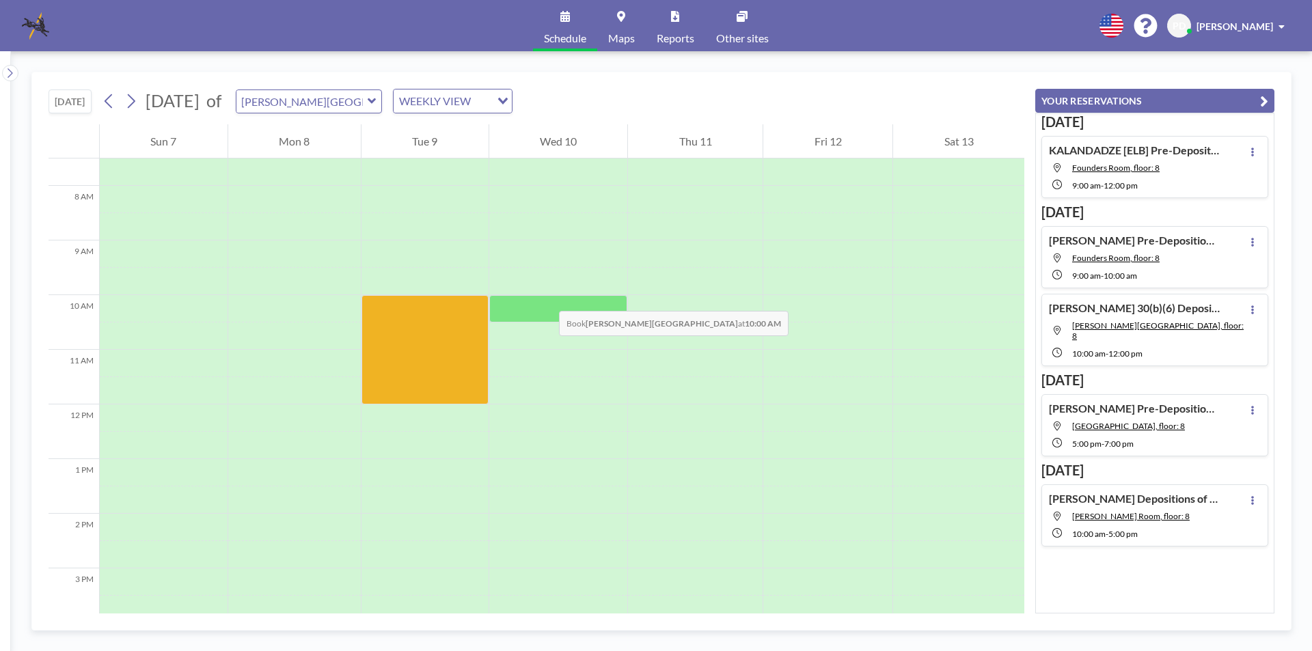
click at [554, 295] on div at bounding box center [558, 308] width 139 height 27
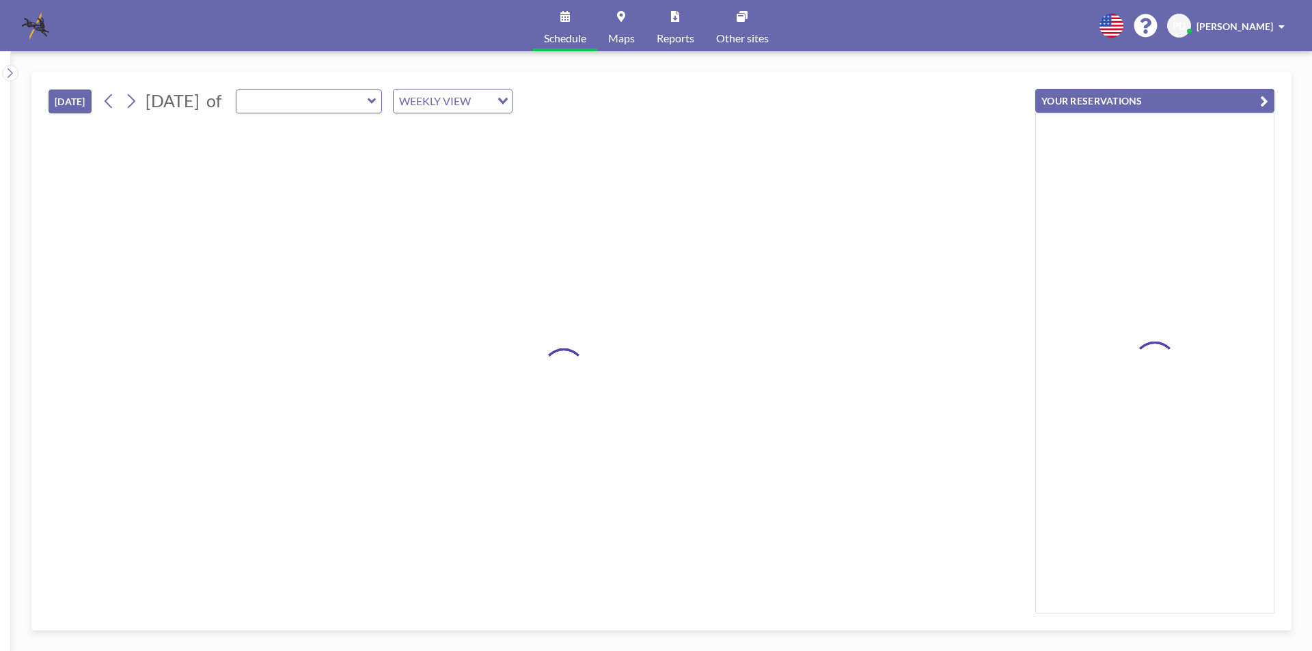
type input "Ansley Room"
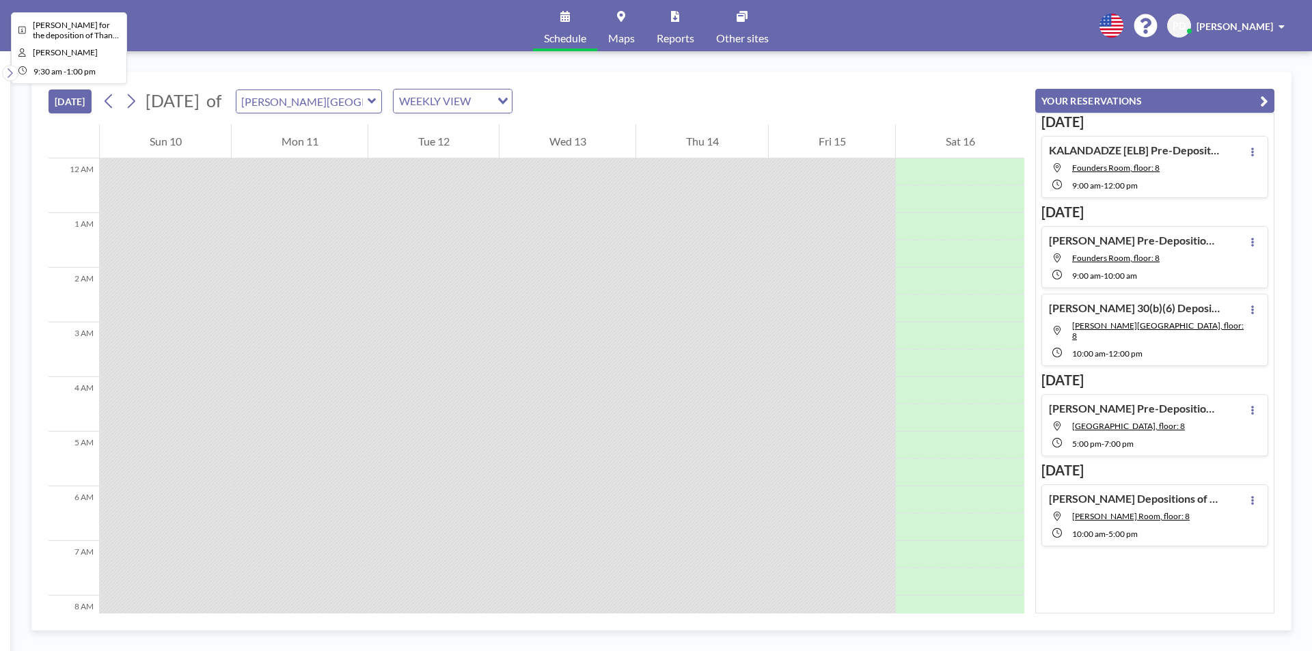
scroll to position [629, 0]
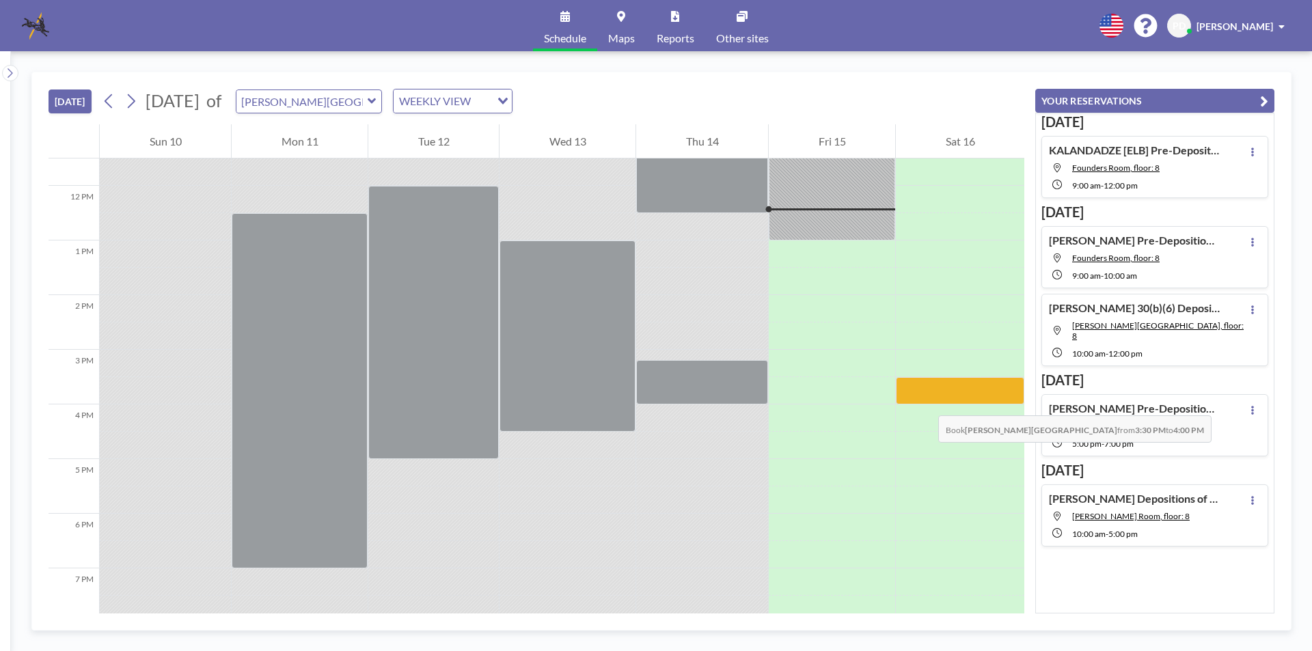
click at [924, 402] on div at bounding box center [960, 390] width 128 height 27
